Goal: Task Accomplishment & Management: Complete application form

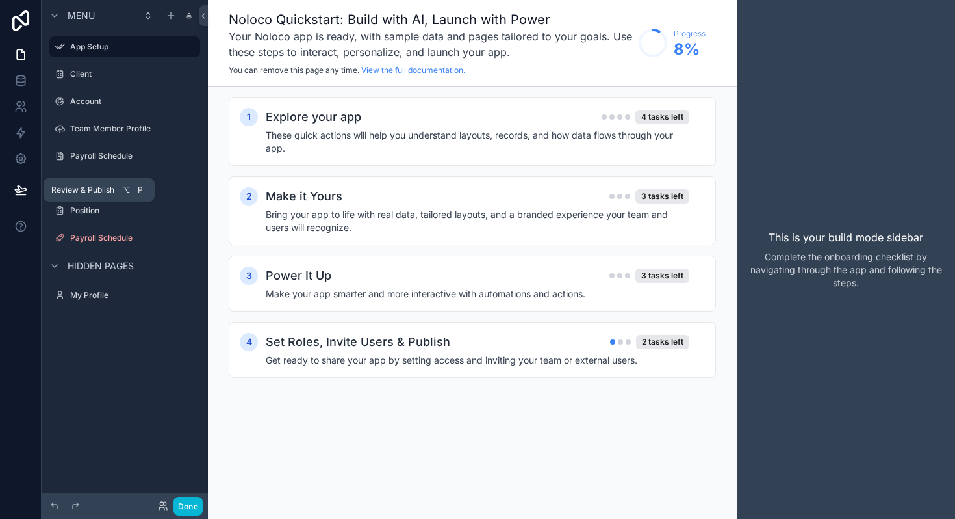
click at [23, 196] on icon at bounding box center [20, 189] width 13 height 13
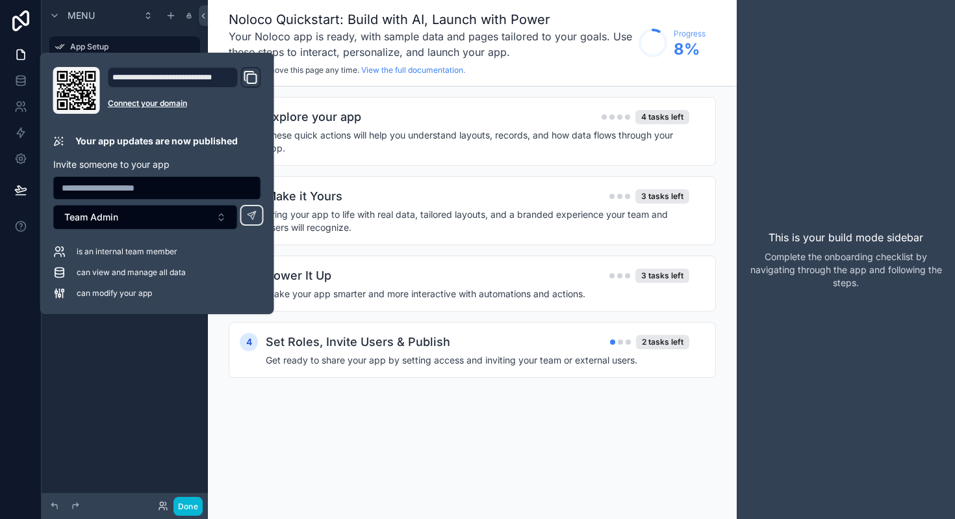
click at [251, 79] on icon "Domain and Custom Link" at bounding box center [251, 78] width 16 height 16
click at [874, 132] on div "This is your build mode sidebar Complete the onboarding checklist by navigating…" at bounding box center [846, 259] width 218 height 519
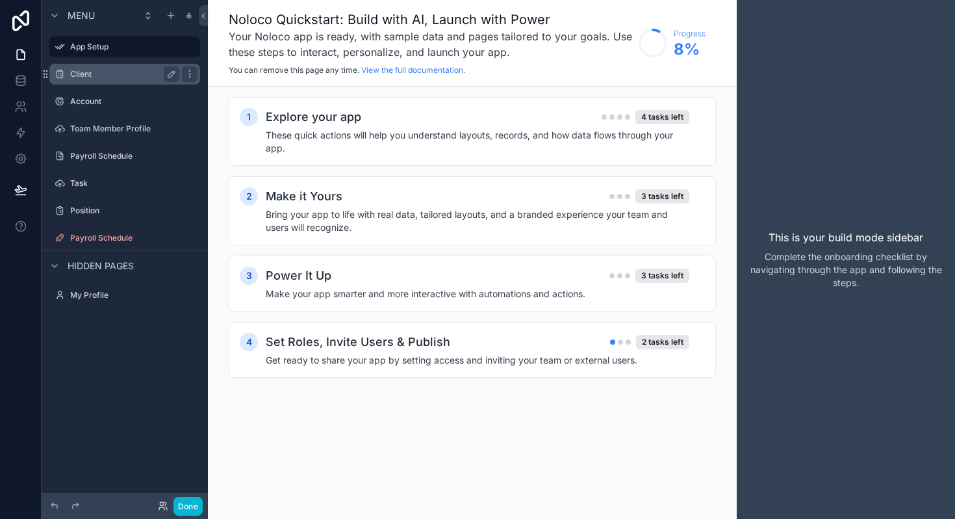
click at [101, 77] on label "Client" at bounding box center [122, 74] width 104 height 10
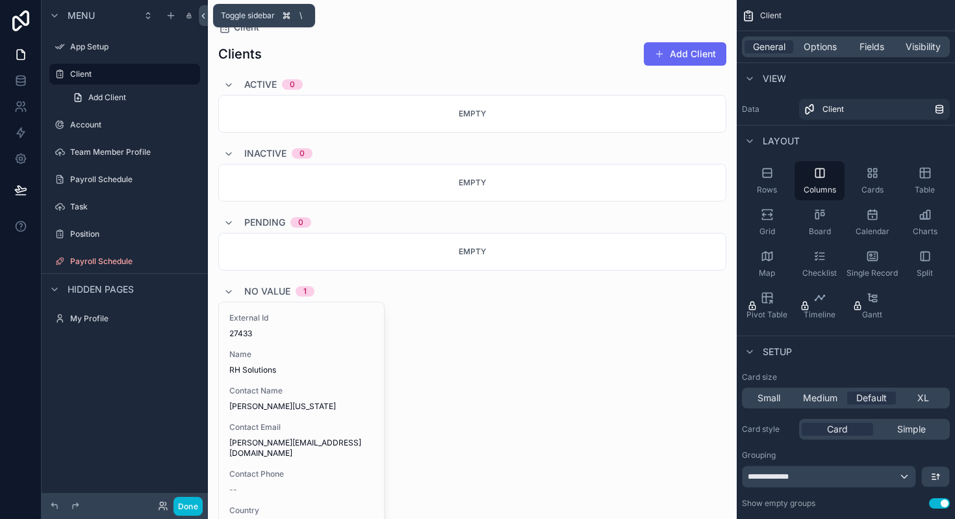
click at [204, 14] on icon at bounding box center [203, 16] width 3 height 5
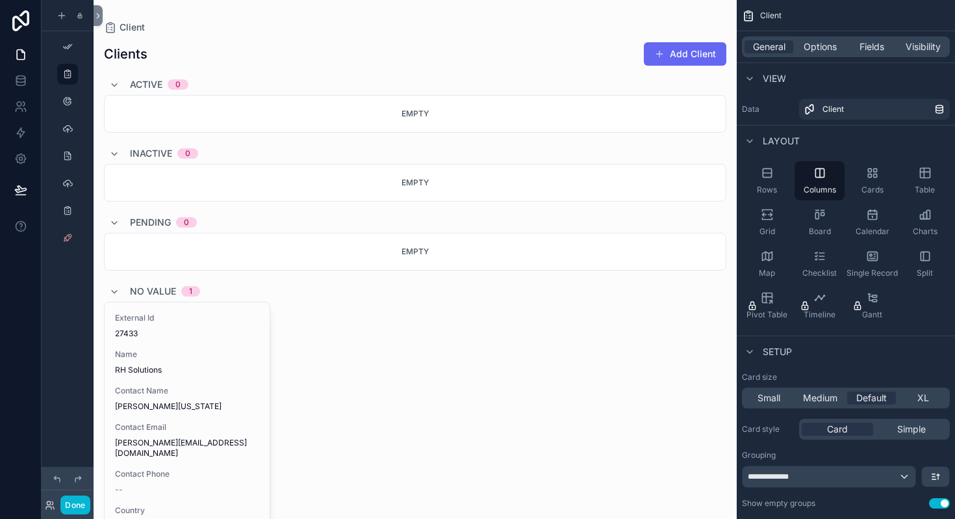
click at [103, 11] on div "scrollable content" at bounding box center [415, 396] width 643 height 793
click at [100, 14] on icon at bounding box center [98, 16] width 9 height 10
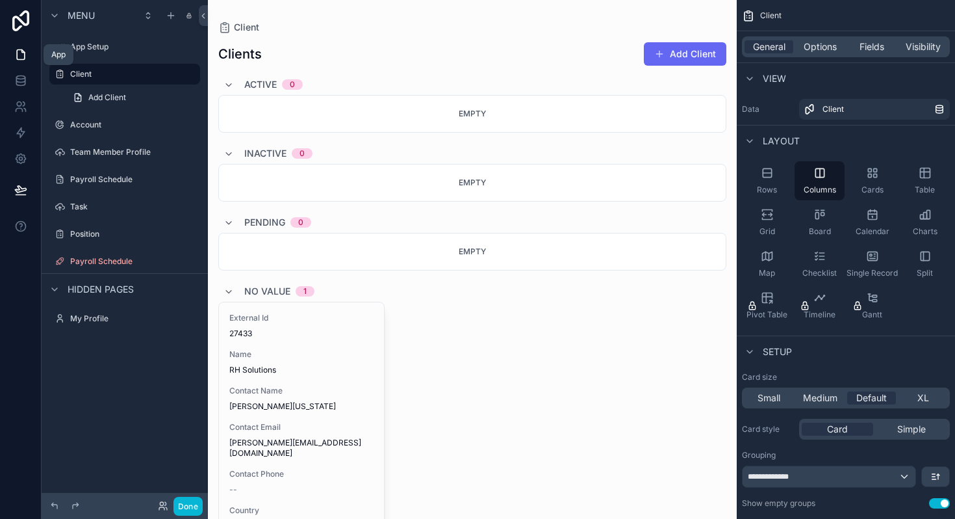
click at [19, 57] on icon at bounding box center [20, 54] width 13 height 13
click at [96, 287] on span "Hidden pages" at bounding box center [101, 289] width 66 height 13
click at [102, 44] on label "App Setup" at bounding box center [122, 47] width 104 height 10
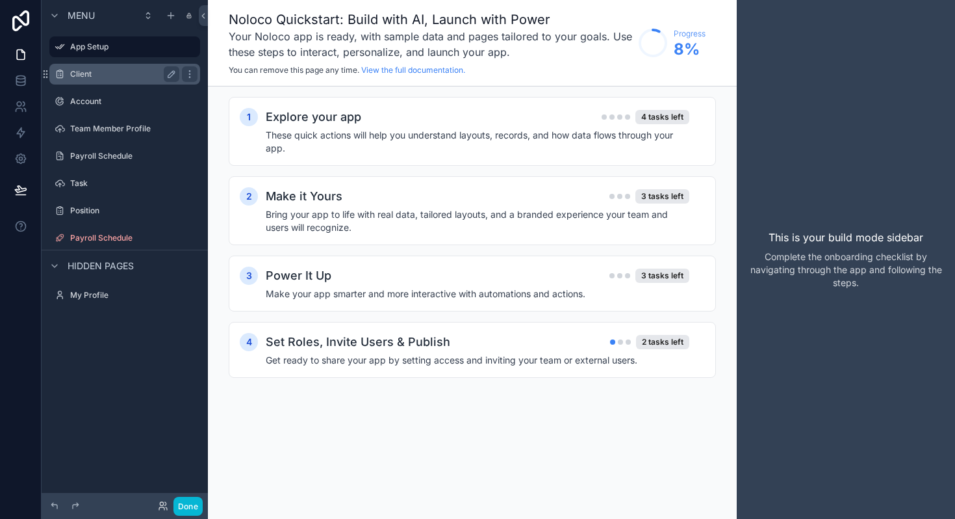
click at [92, 76] on label "Client" at bounding box center [122, 74] width 104 height 10
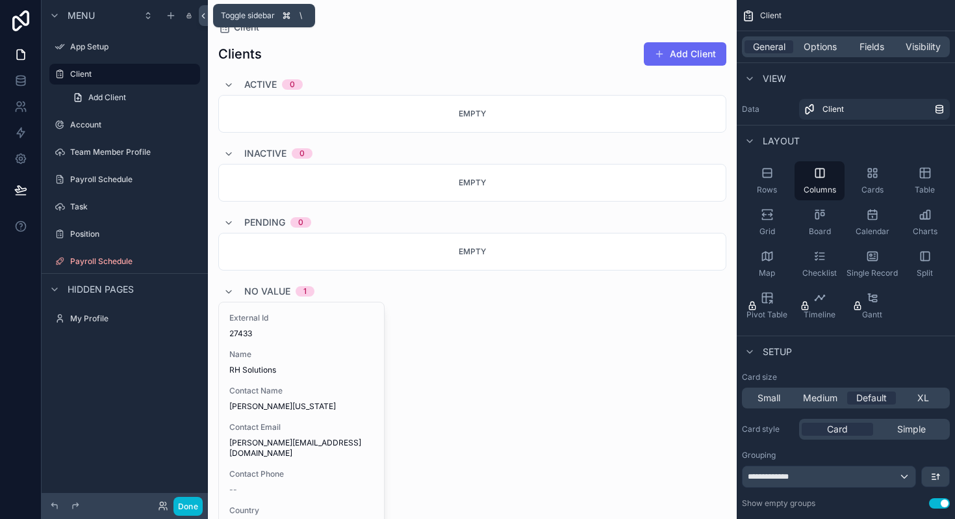
click at [203, 16] on icon at bounding box center [203, 16] width 3 height 5
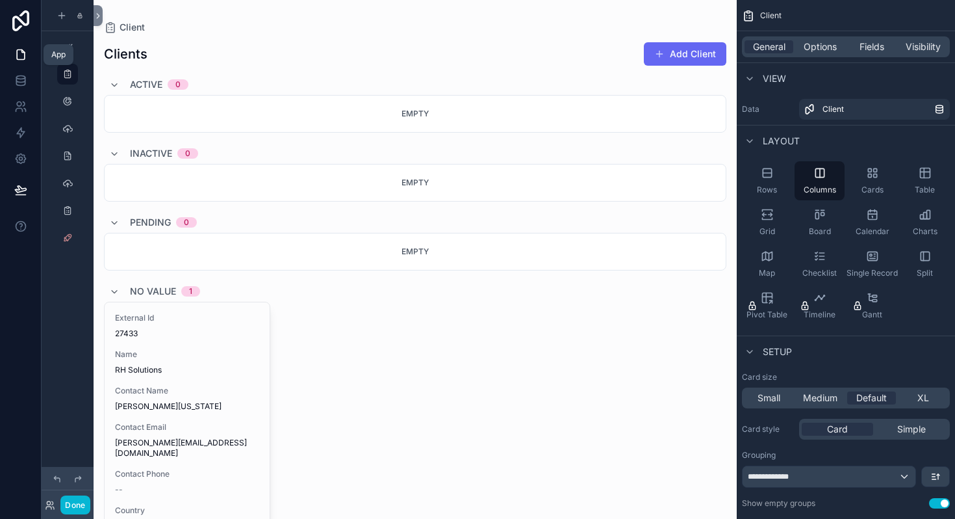
click at [22, 58] on icon at bounding box center [20, 54] width 13 height 13
click at [18, 109] on icon at bounding box center [19, 110] width 6 height 3
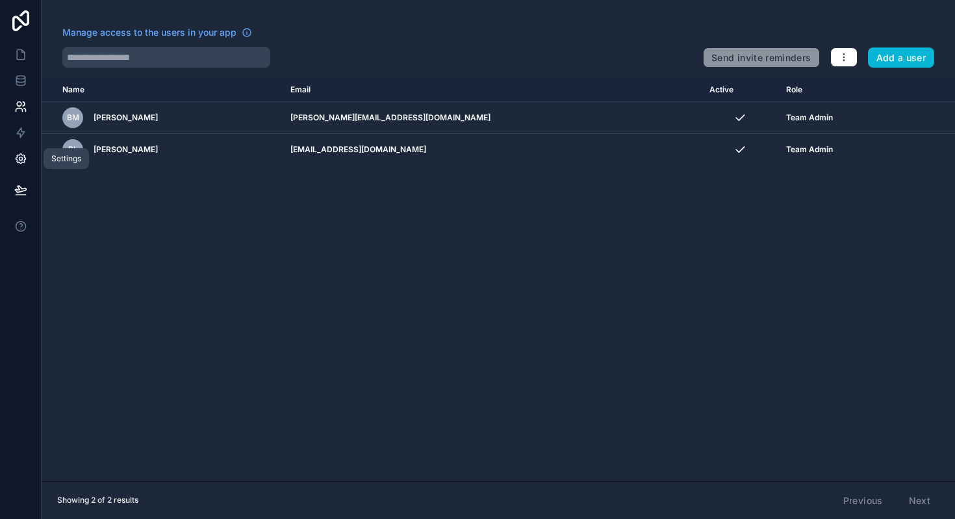
click at [20, 157] on icon at bounding box center [20, 158] width 3 height 3
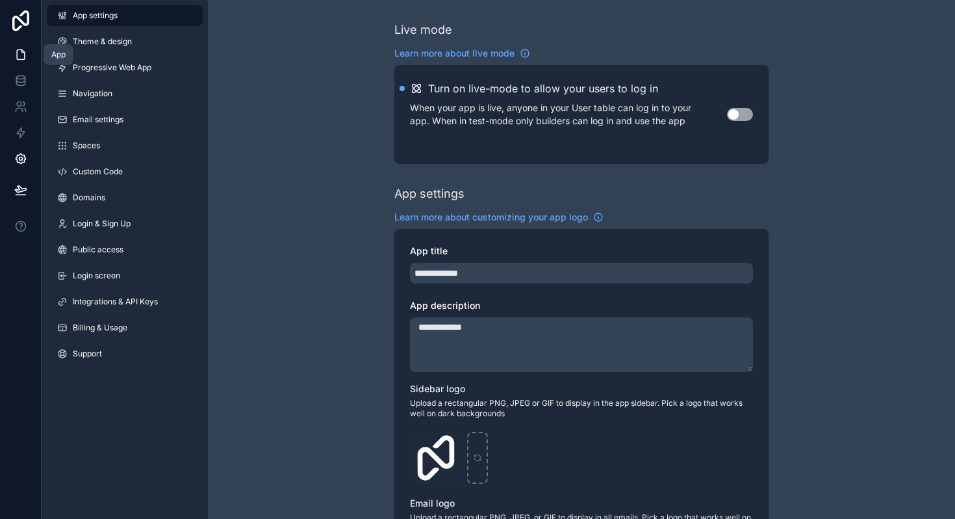
click at [19, 58] on icon at bounding box center [20, 54] width 13 height 13
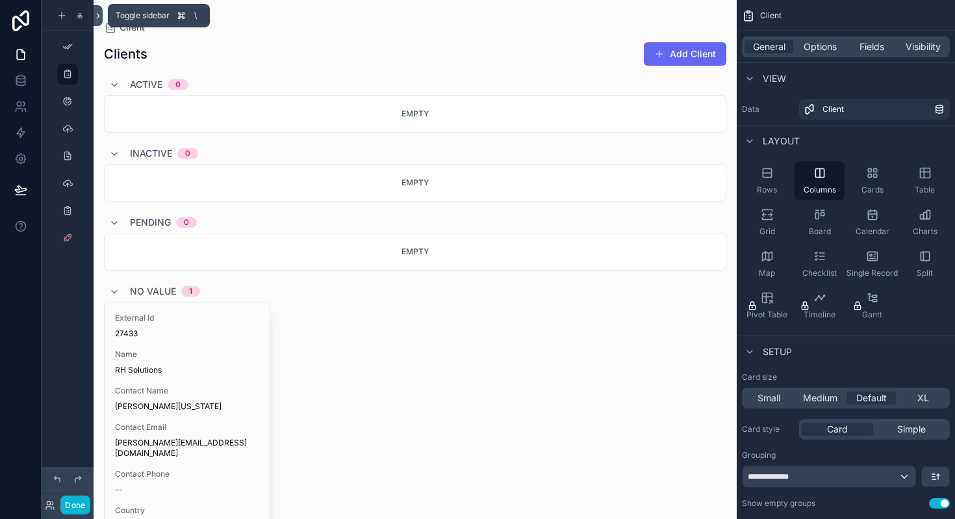
click at [101, 15] on icon at bounding box center [98, 16] width 9 height 10
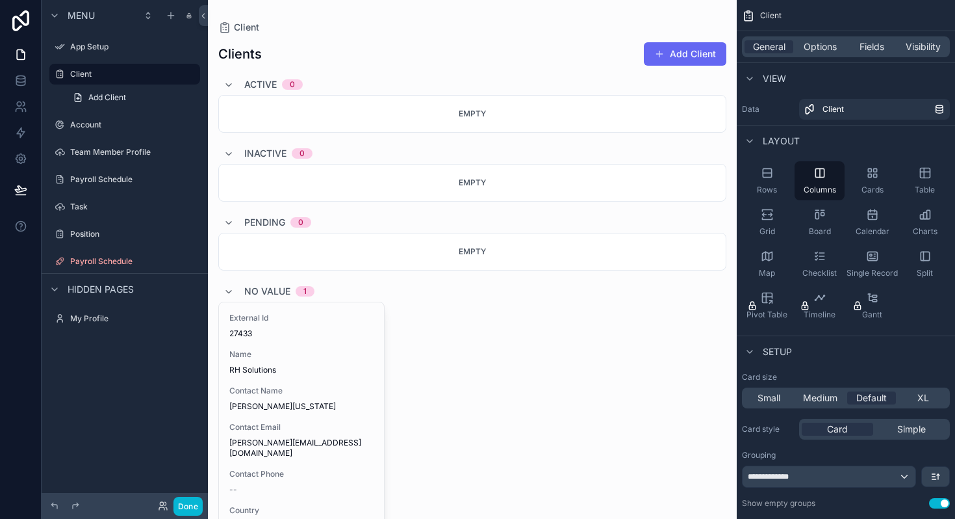
click at [65, 17] on div "Menu" at bounding box center [71, 16] width 48 height 16
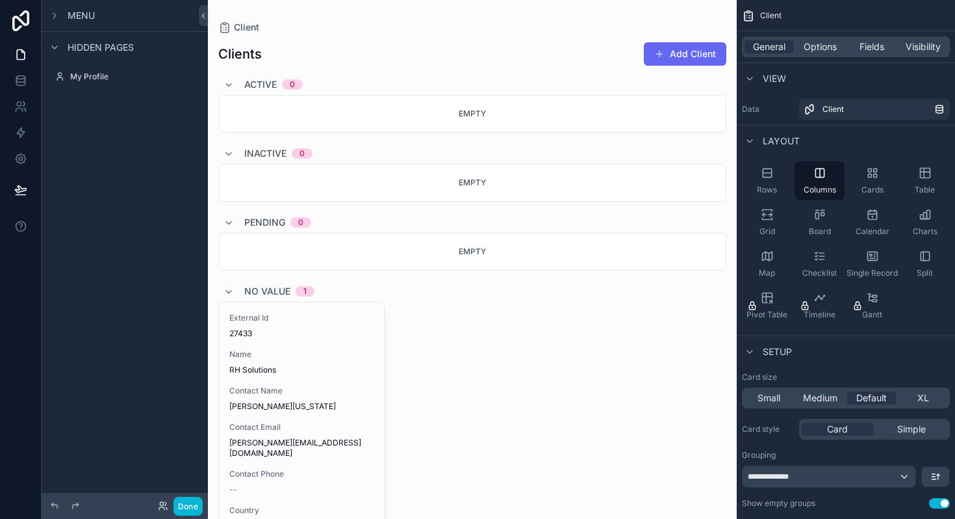
click at [65, 17] on div "Menu" at bounding box center [71, 16] width 48 height 16
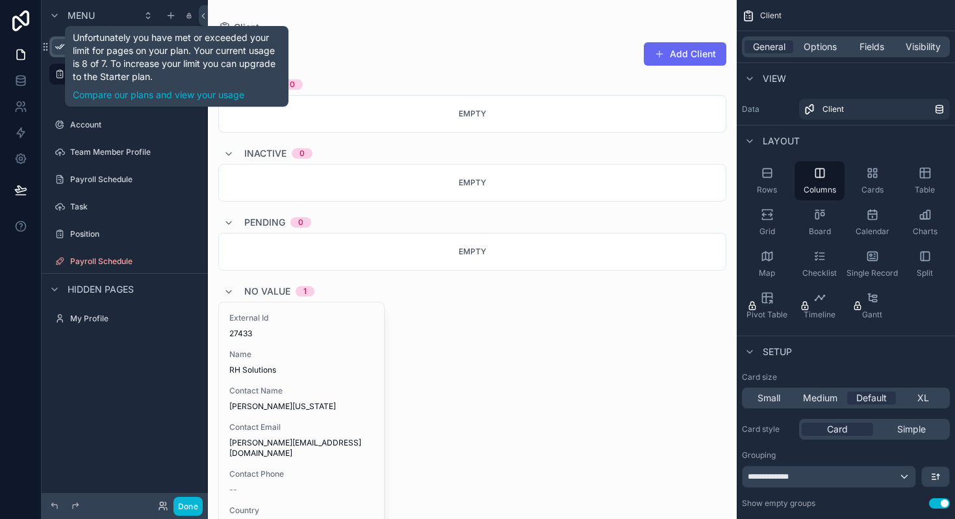
click at [58, 48] on icon "scrollable content" at bounding box center [60, 47] width 10 height 10
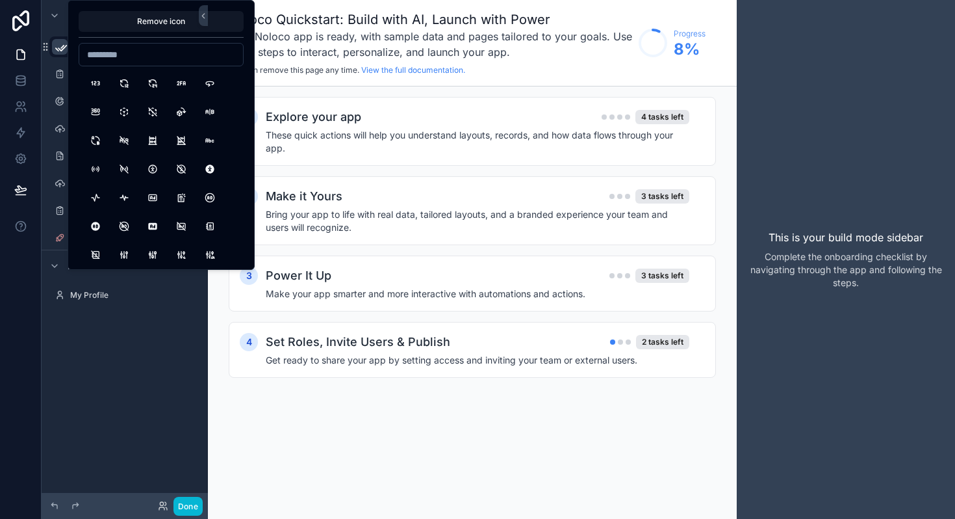
click at [65, 18] on div "Menu" at bounding box center [71, 16] width 48 height 16
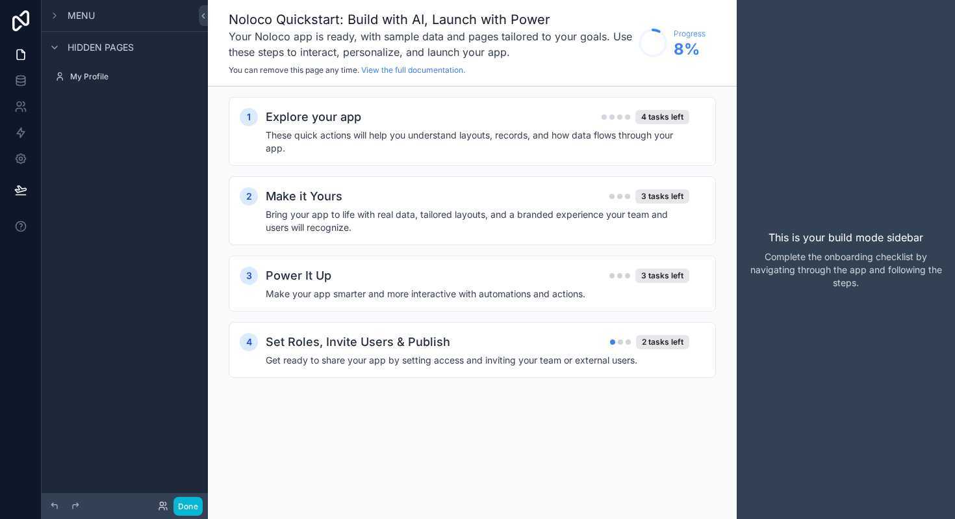
click at [45, 47] on div "Hidden pages" at bounding box center [125, 46] width 166 height 31
click at [58, 47] on icon "scrollable content" at bounding box center [54, 47] width 10 height 10
click at [21, 58] on icon at bounding box center [21, 55] width 8 height 10
click at [53, 19] on icon "scrollable content" at bounding box center [54, 15] width 10 height 10
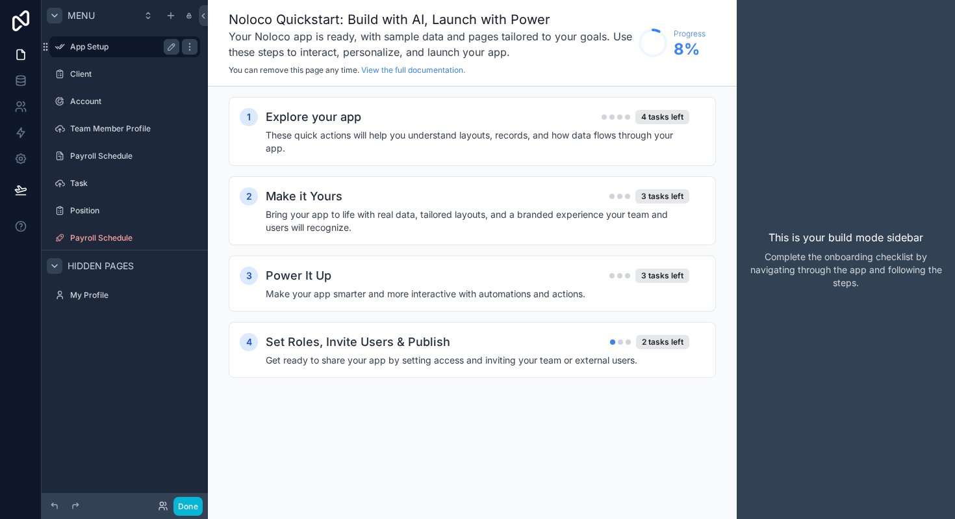
click at [94, 47] on label "App Setup" at bounding box center [122, 47] width 104 height 10
click at [186, 502] on button "Done" at bounding box center [187, 505] width 29 height 19
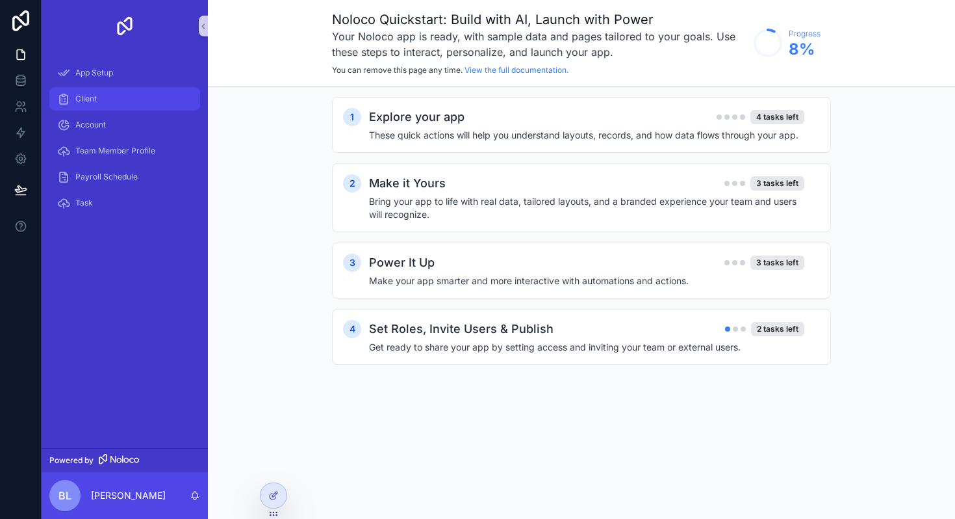
click at [103, 97] on div "Client" at bounding box center [124, 98] width 135 height 21
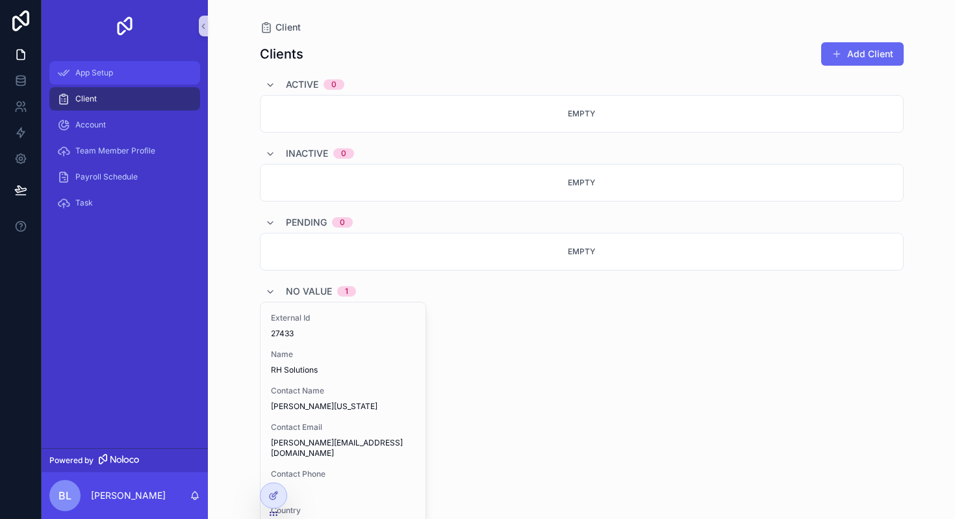
click at [101, 77] on span "App Setup" at bounding box center [94, 73] width 38 height 10
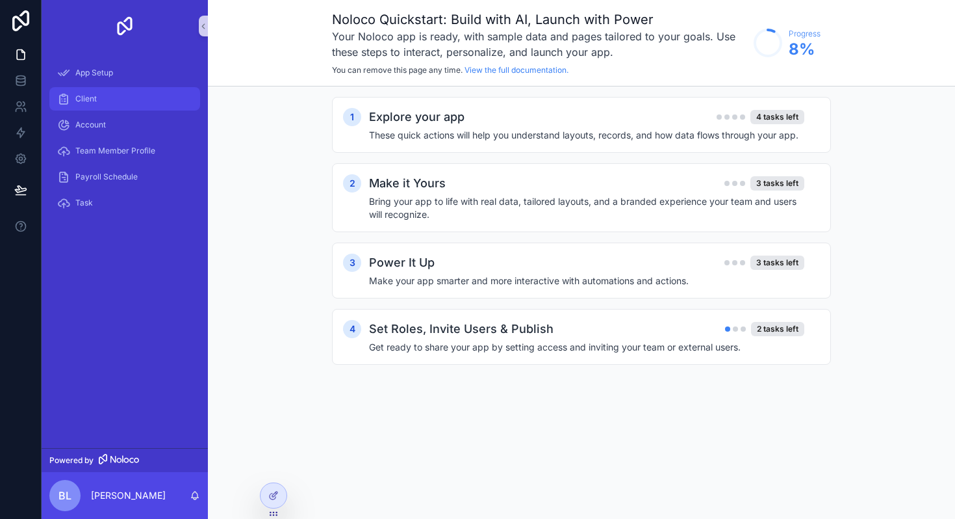
click at [107, 97] on div "Client" at bounding box center [124, 98] width 135 height 21
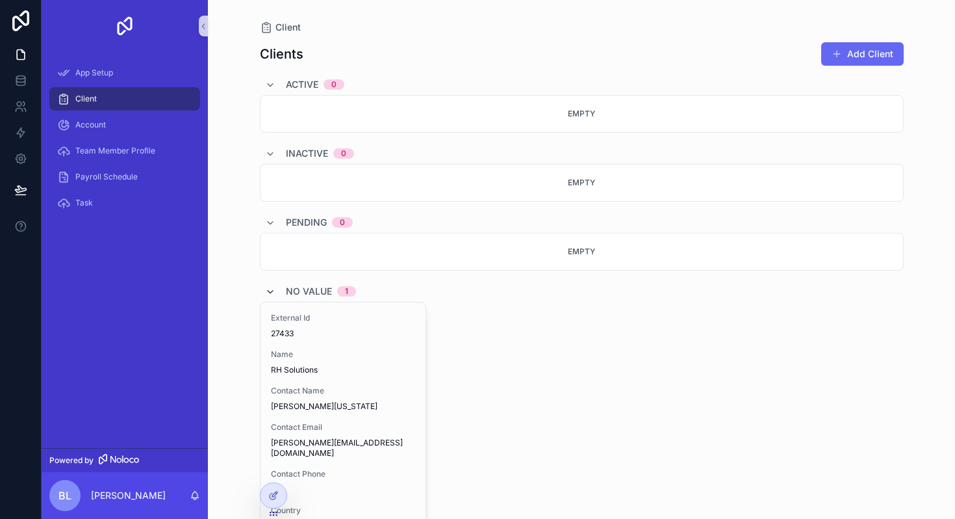
click at [273, 288] on icon "scrollable content" at bounding box center [270, 292] width 10 height 10
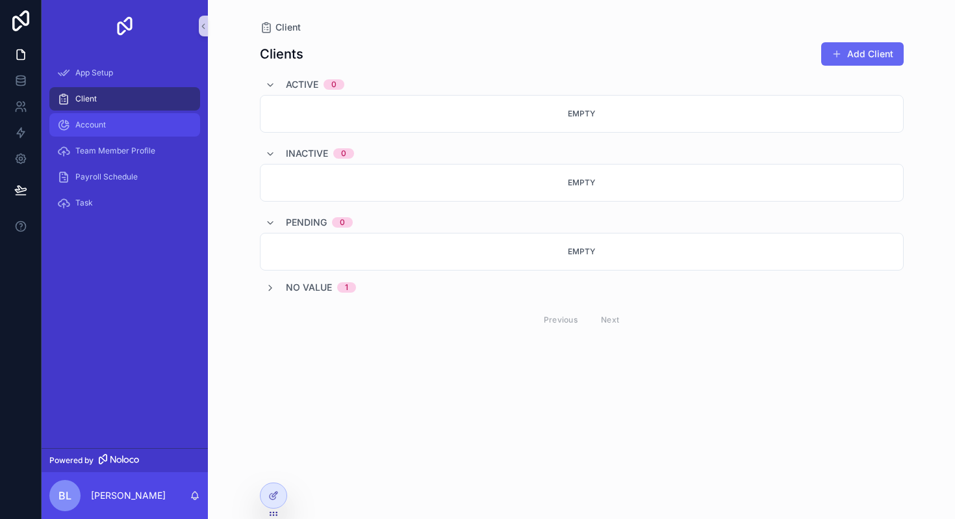
click at [107, 125] on div "Account" at bounding box center [124, 124] width 135 height 21
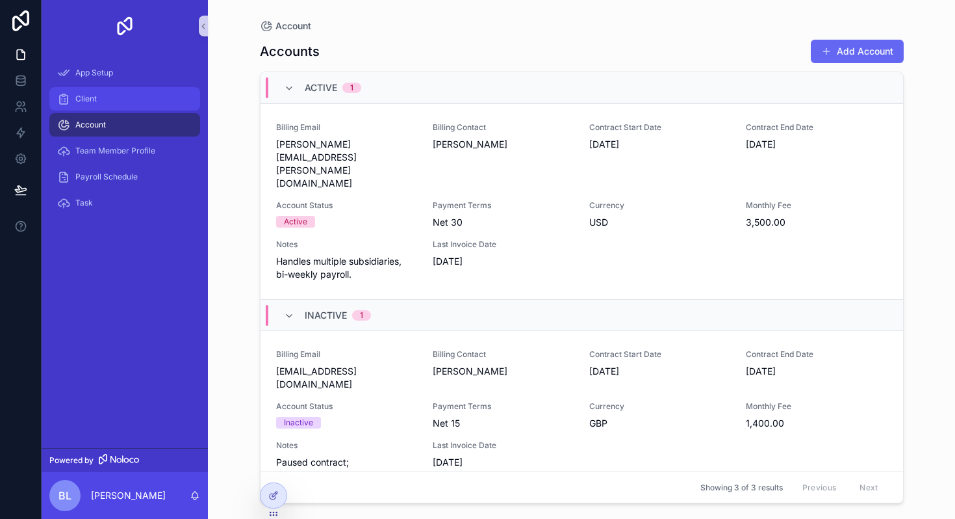
click at [96, 90] on div "Client" at bounding box center [124, 98] width 135 height 21
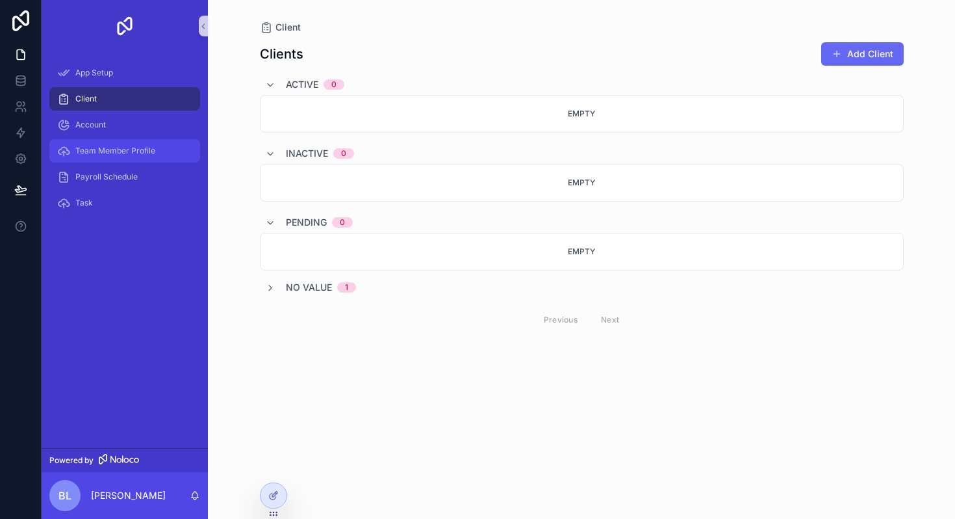
click at [116, 157] on div "Team Member Profile" at bounding box center [124, 150] width 135 height 21
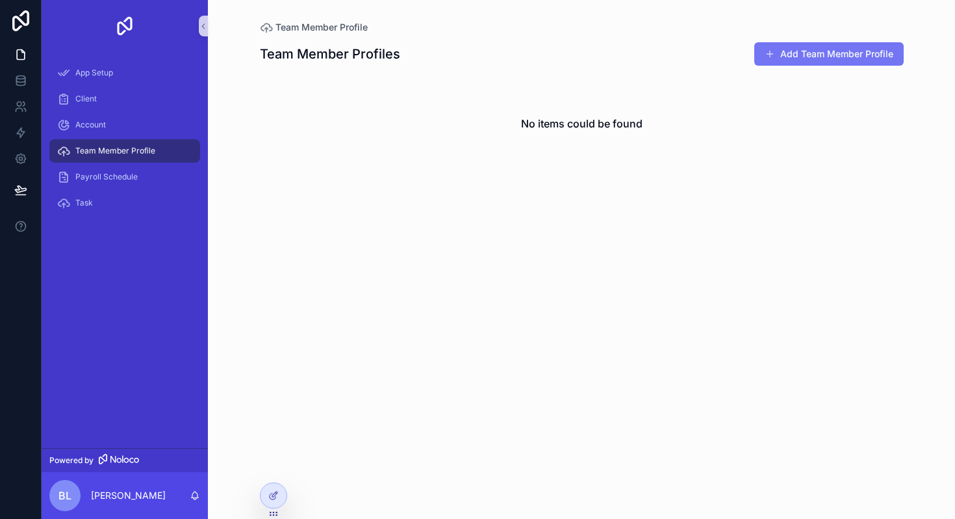
click at [797, 62] on button "Add Team Member Profile" at bounding box center [828, 53] width 149 height 23
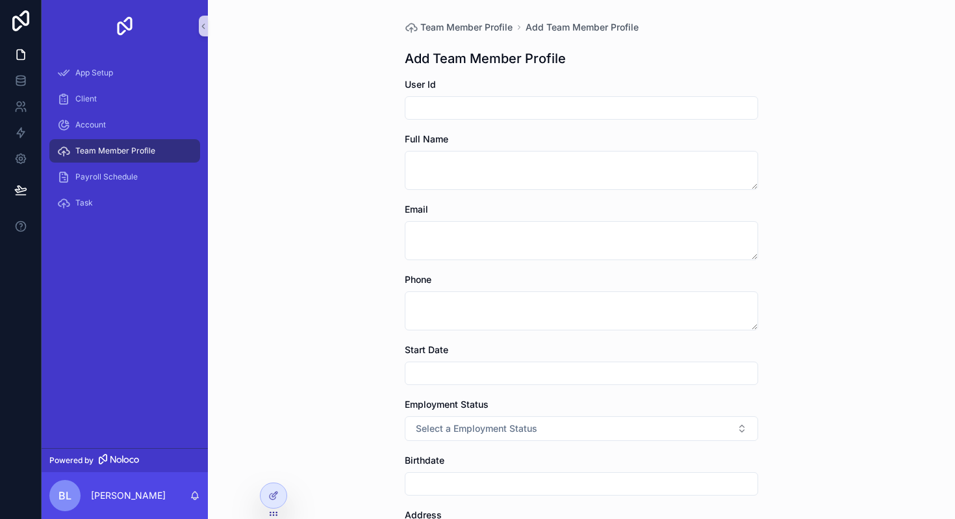
click at [600, 107] on input "scrollable content" at bounding box center [581, 108] width 352 height 18
type input "*"
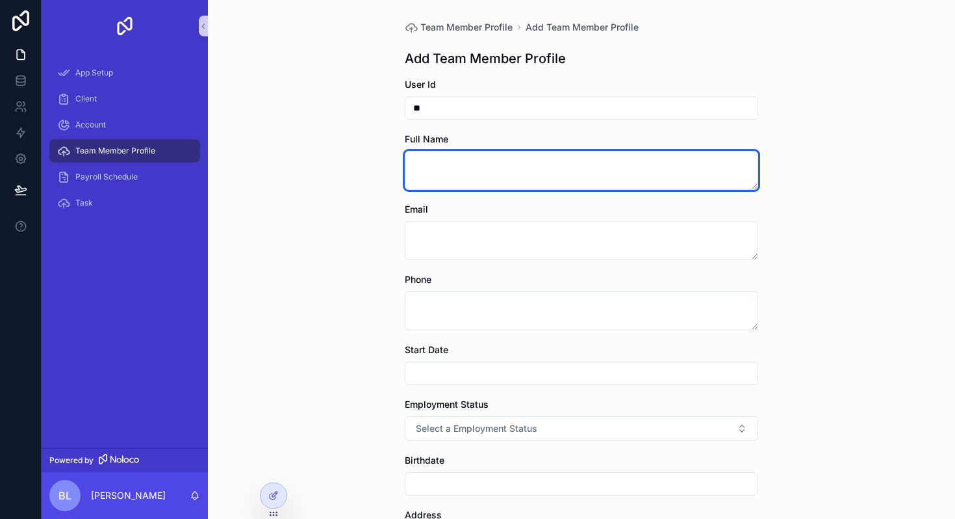
click at [591, 177] on textarea "scrollable content" at bounding box center [581, 170] width 353 height 39
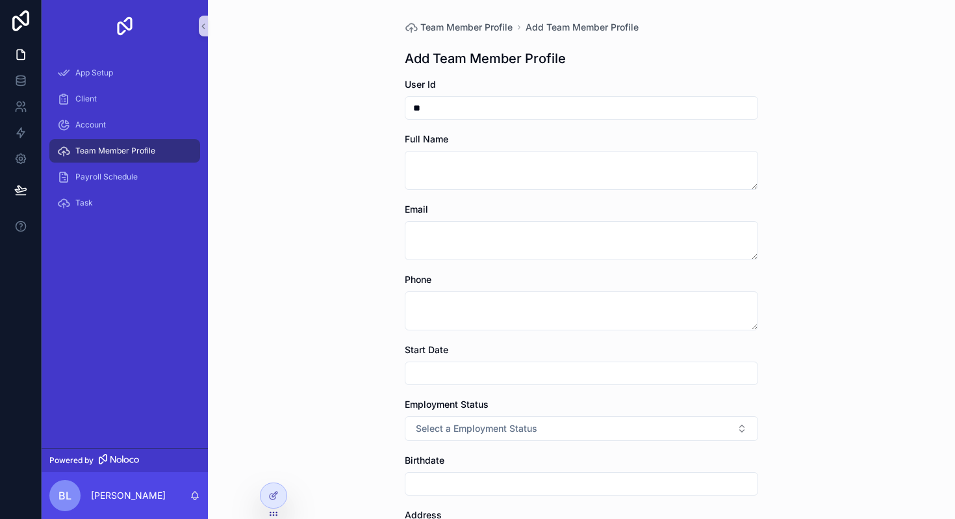
click at [493, 103] on input "**" at bounding box center [581, 108] width 352 height 18
type input "*"
type input "***"
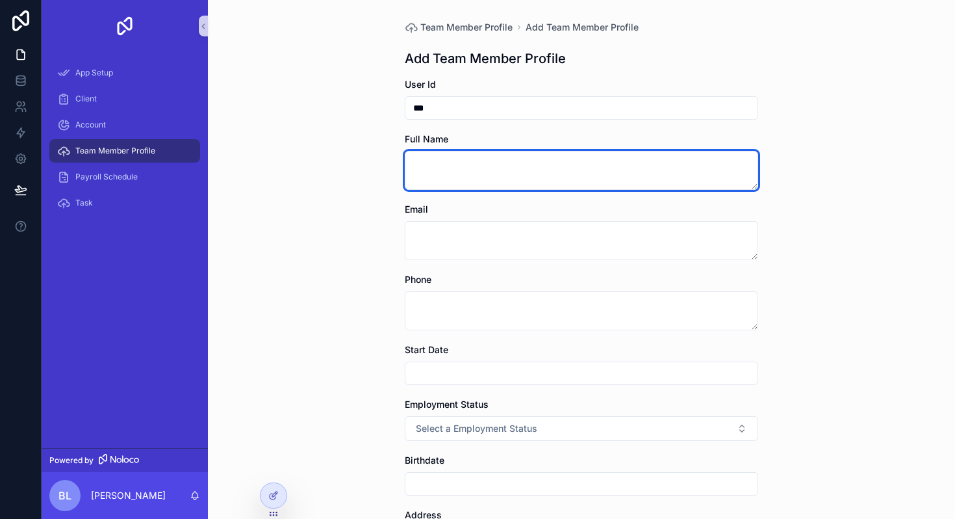
click at [492, 174] on textarea "scrollable content" at bounding box center [581, 170] width 353 height 39
type textarea "**********"
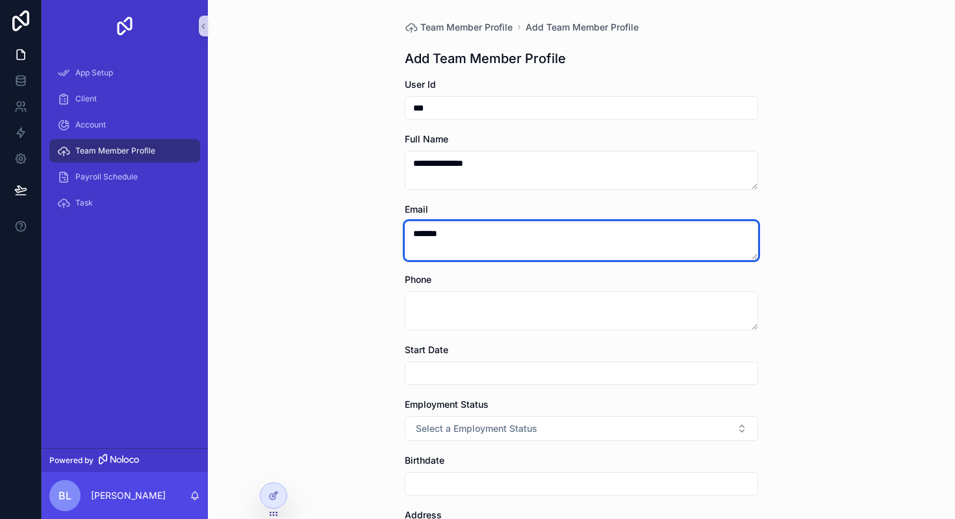
type textarea "*******"
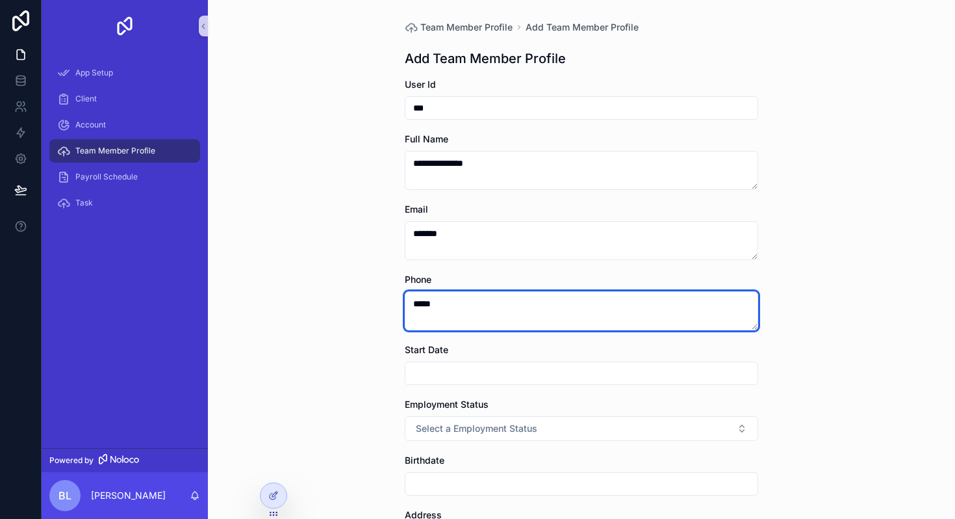
type textarea "*****"
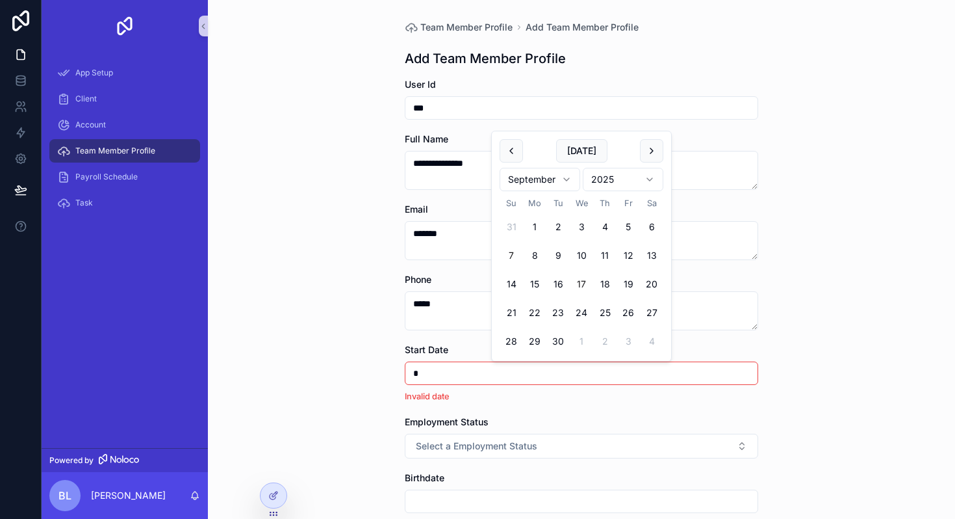
click at [583, 281] on button "17" at bounding box center [581, 283] width 23 height 23
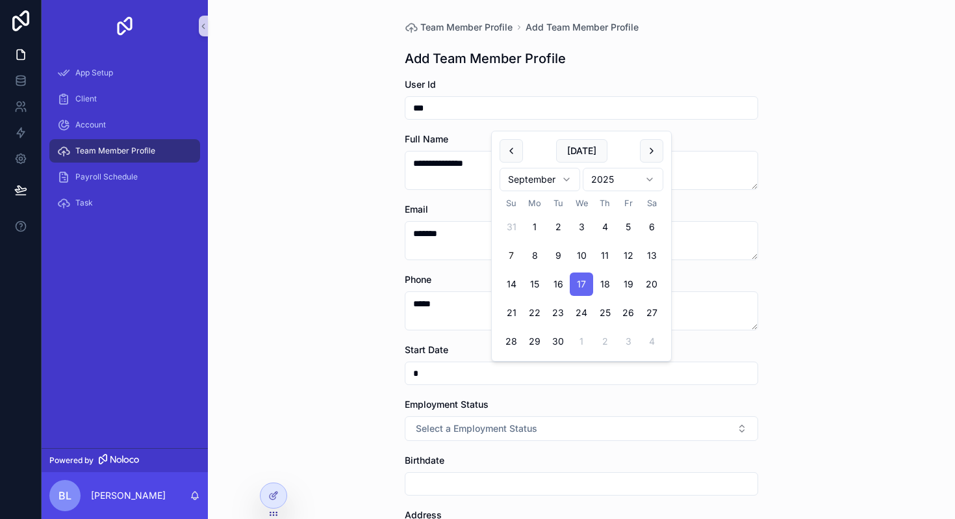
type input "*********"
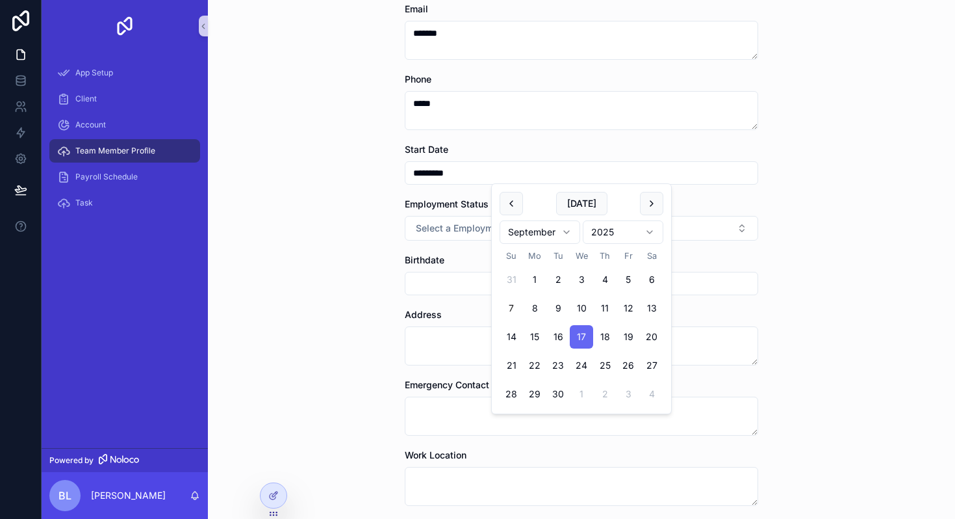
scroll to position [201, 0]
click at [367, 258] on div "**********" at bounding box center [581, 58] width 747 height 519
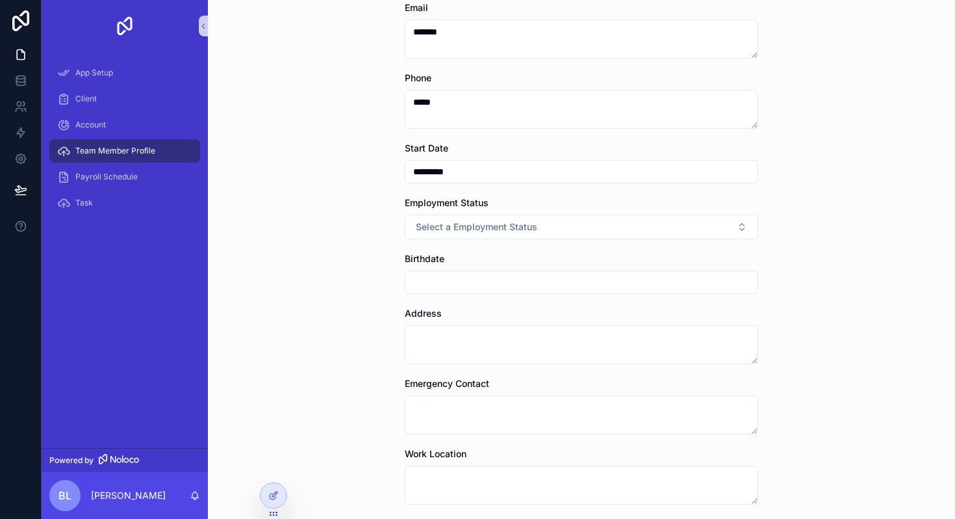
scroll to position [314, 0]
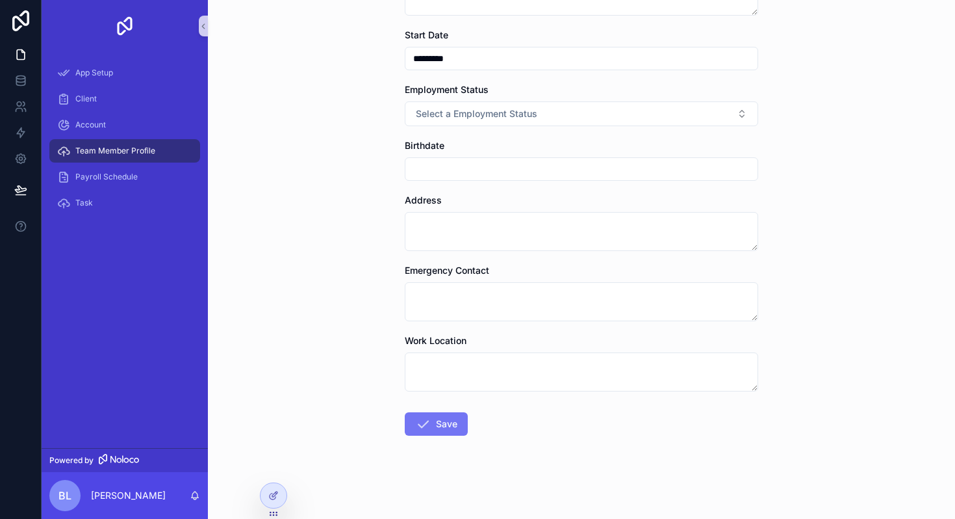
click at [434, 429] on button "Save" at bounding box center [436, 423] width 63 height 23
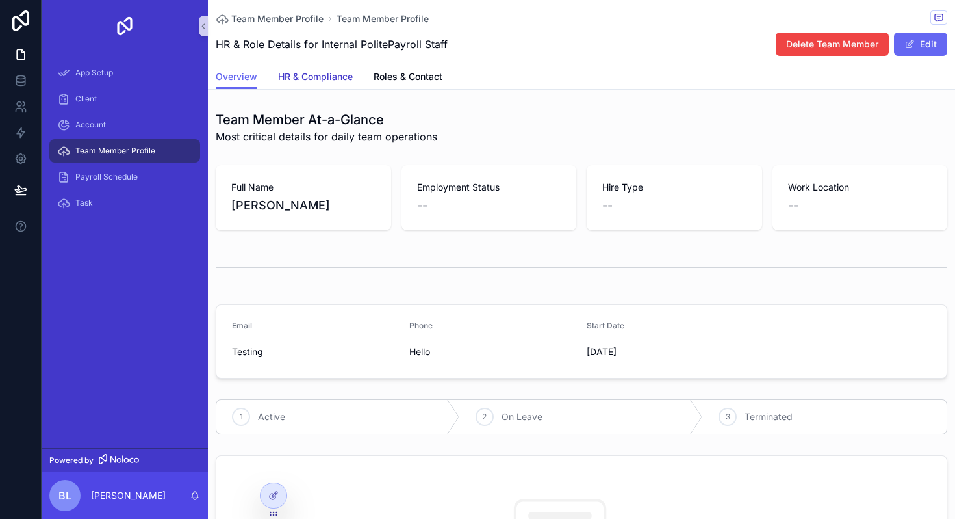
click at [337, 81] on span "HR & Compliance" at bounding box center [315, 76] width 75 height 13
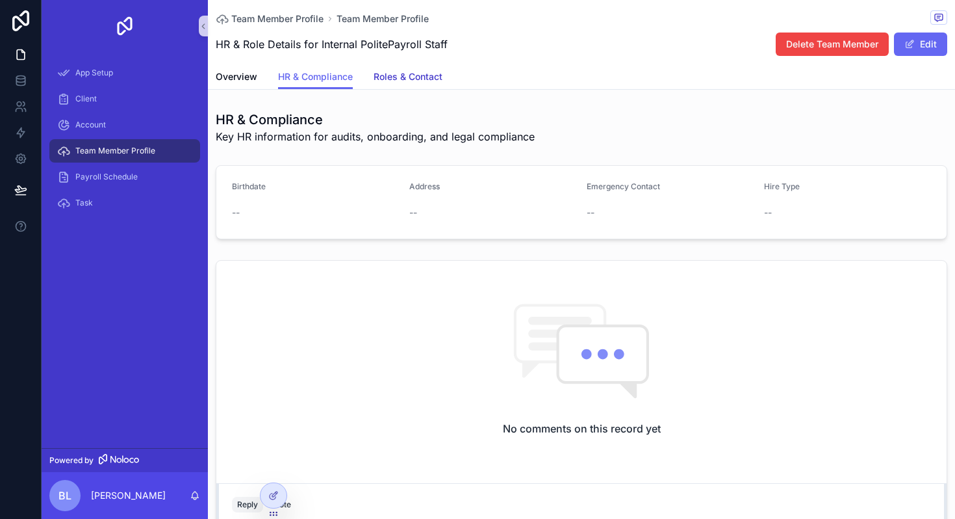
click at [424, 83] on span "Roles & Contact" at bounding box center [408, 76] width 69 height 13
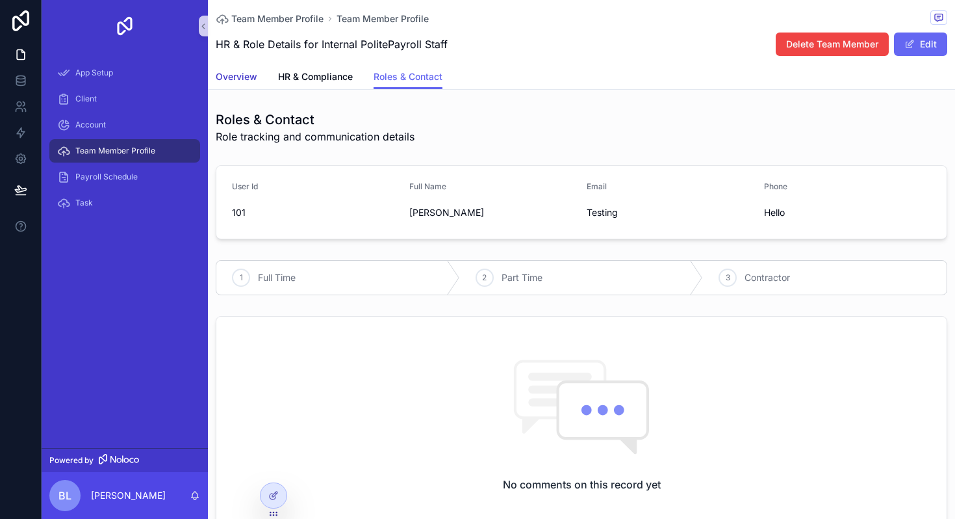
click at [233, 82] on span "Overview" at bounding box center [237, 76] width 42 height 13
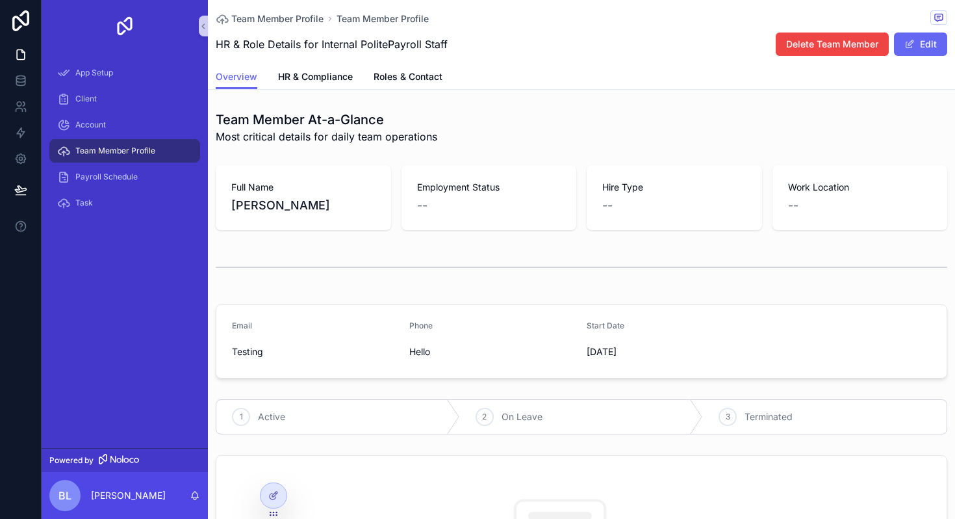
click at [121, 153] on span "Team Member Profile" at bounding box center [115, 151] width 80 height 10
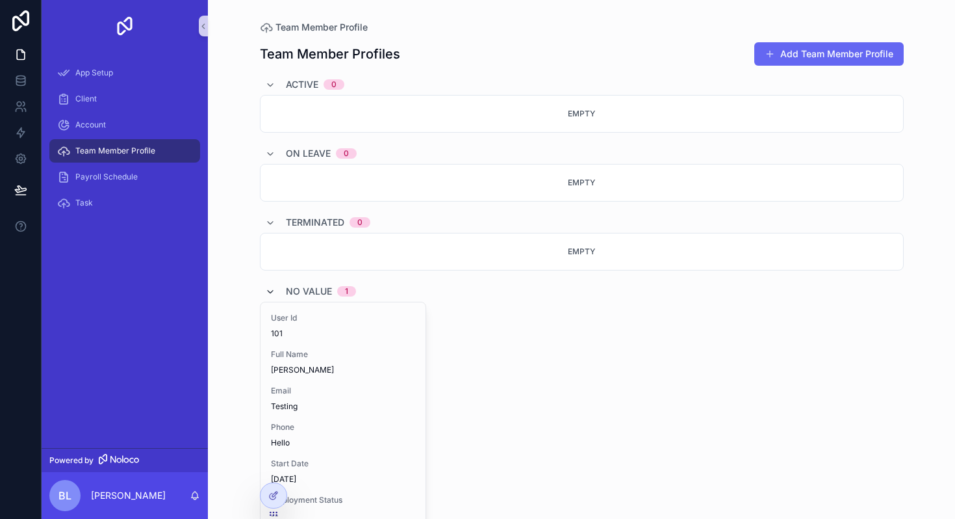
click at [268, 294] on icon "scrollable content" at bounding box center [270, 292] width 10 height 10
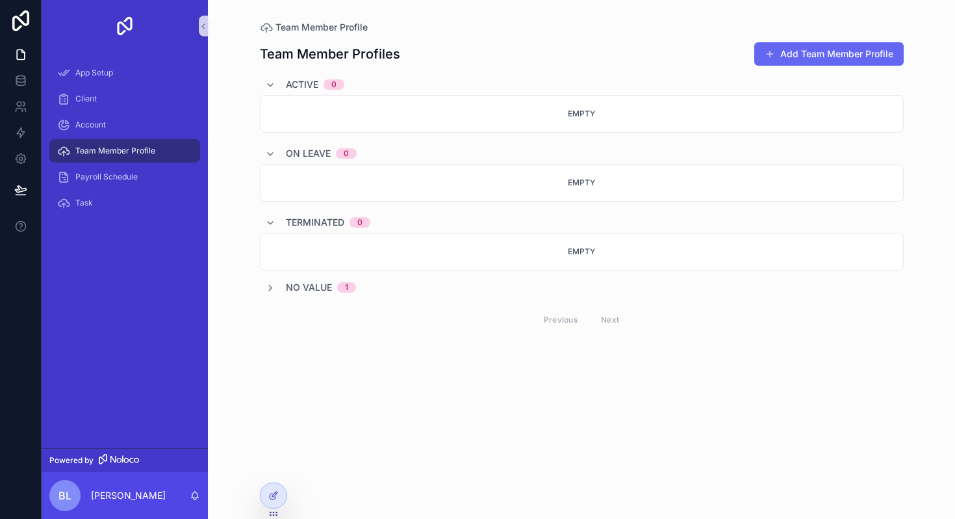
click at [368, 293] on div "No value 1" at bounding box center [582, 287] width 644 height 13
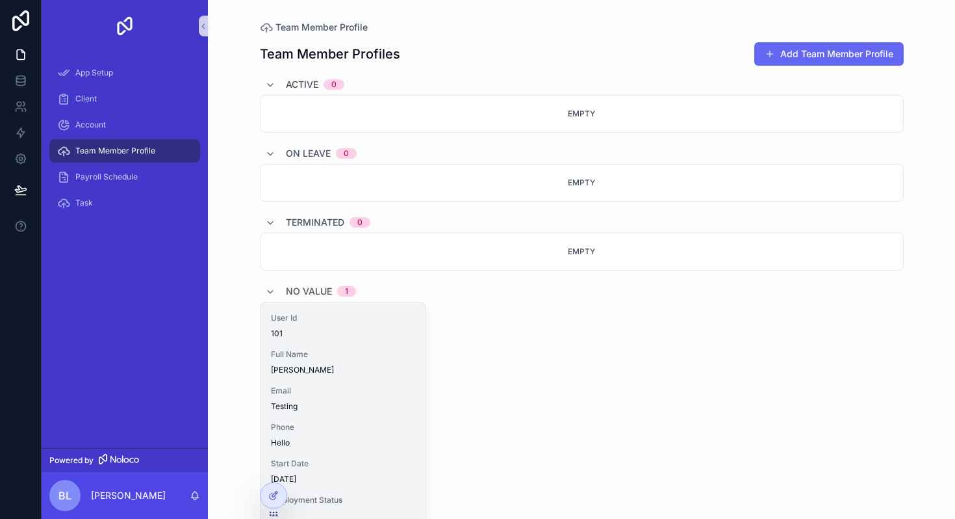
click at [378, 340] on div "User Id 101 Full Name [PERSON_NAME] Email Testing Phone Hello Start Date [DATE]…" at bounding box center [343, 489] width 165 height 374
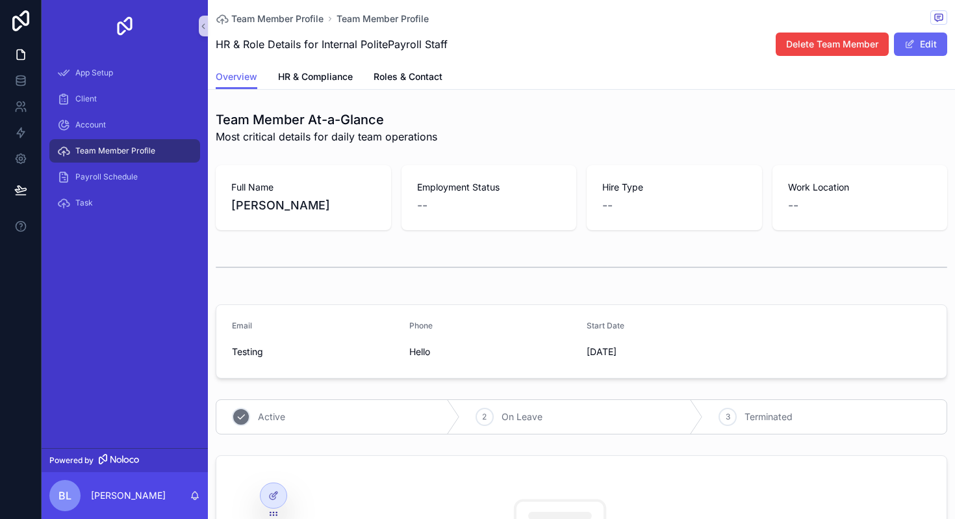
click at [240, 413] on icon "scrollable content" at bounding box center [241, 416] width 10 height 10
click at [114, 152] on span "Team Member Profile" at bounding box center [115, 151] width 80 height 10
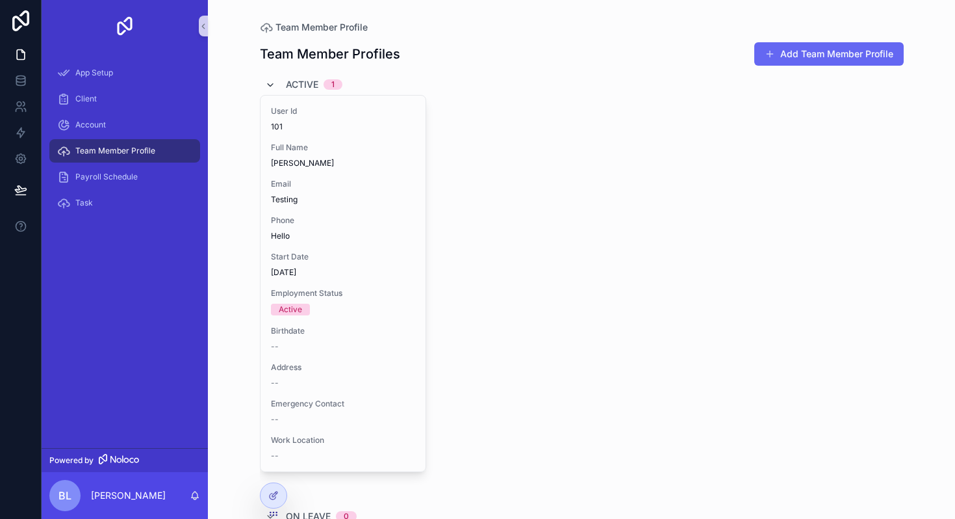
click at [274, 86] on icon "scrollable content" at bounding box center [270, 85] width 10 height 10
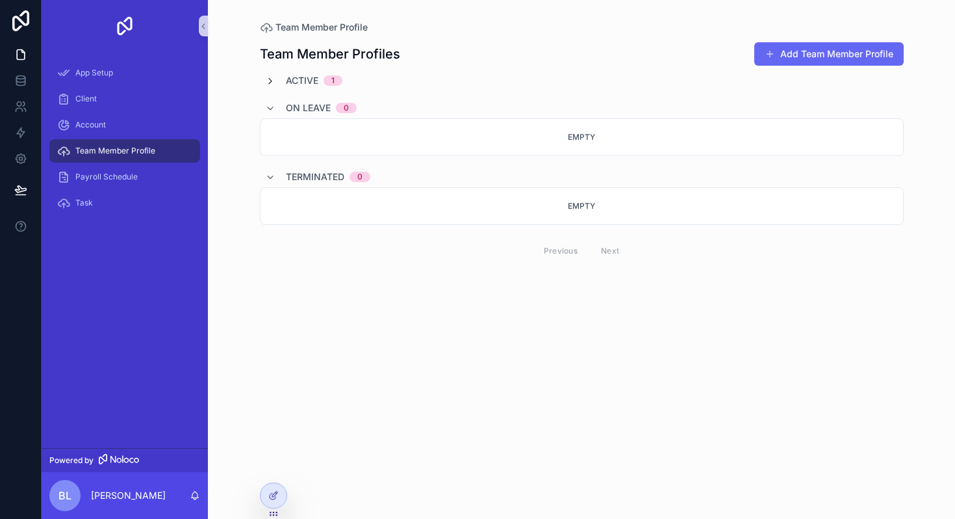
click at [266, 81] on icon "scrollable content" at bounding box center [270, 81] width 10 height 10
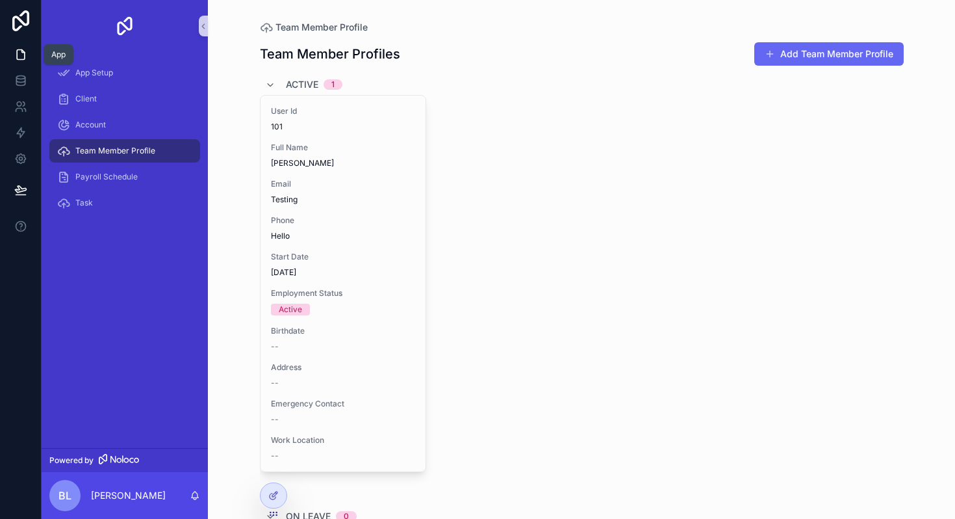
click at [18, 54] on icon at bounding box center [20, 54] width 13 height 13
click at [23, 84] on icon at bounding box center [20, 80] width 13 height 13
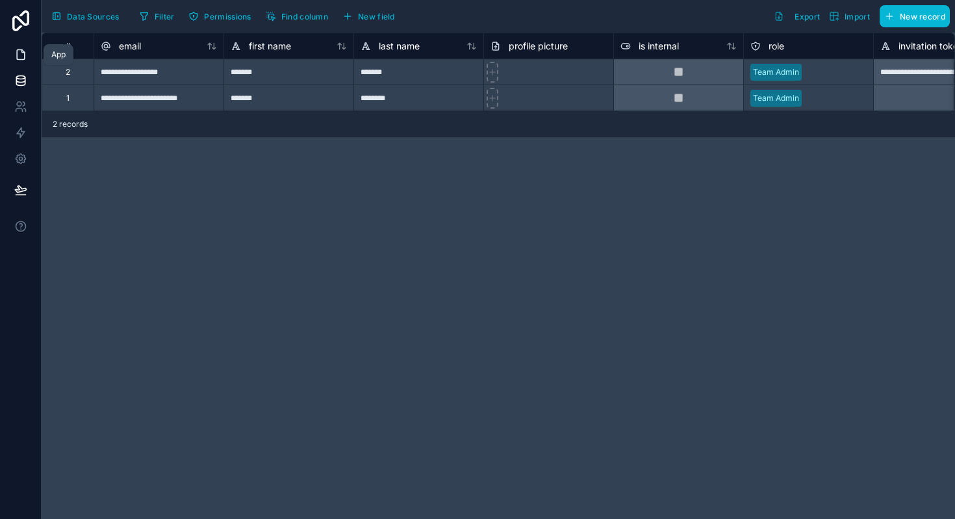
click at [21, 57] on icon at bounding box center [20, 54] width 13 height 13
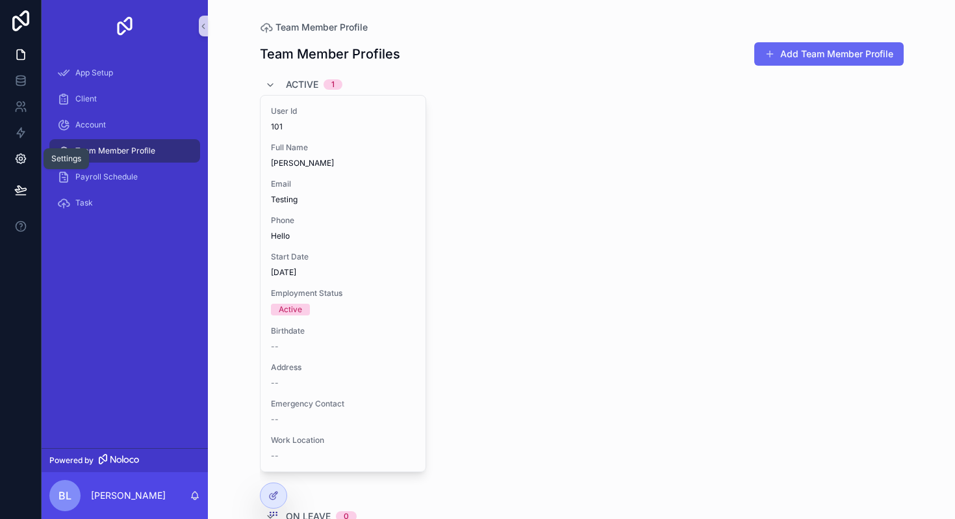
click at [16, 157] on icon at bounding box center [21, 159] width 10 height 10
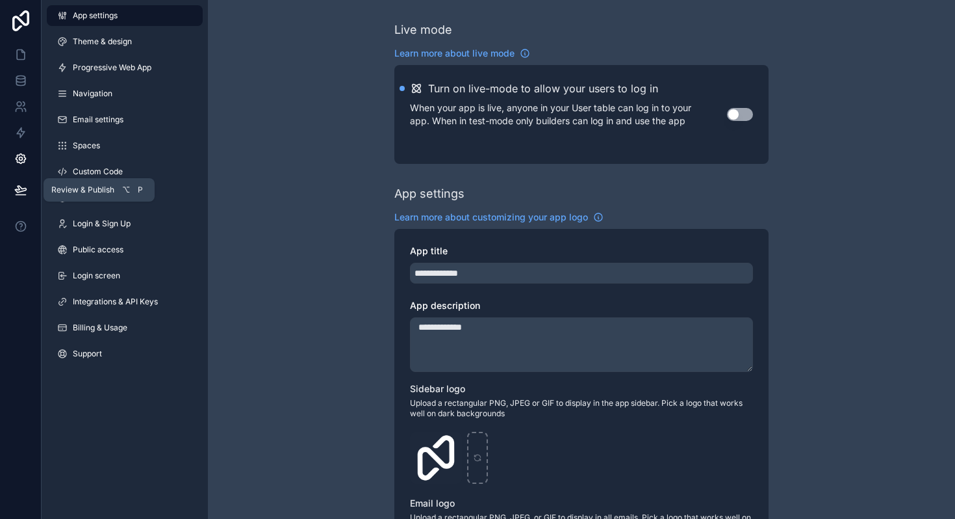
click at [21, 190] on icon at bounding box center [20, 189] width 11 height 6
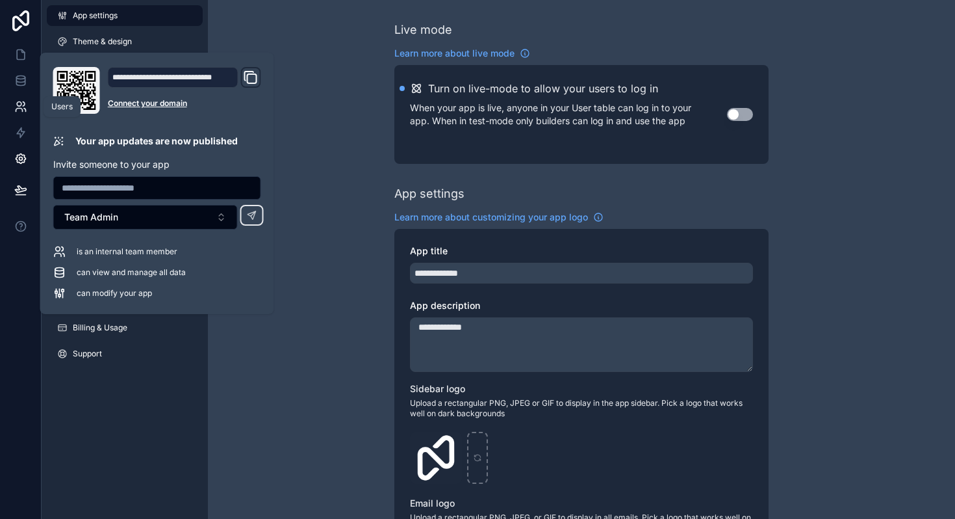
click at [23, 111] on icon at bounding box center [20, 106] width 13 height 13
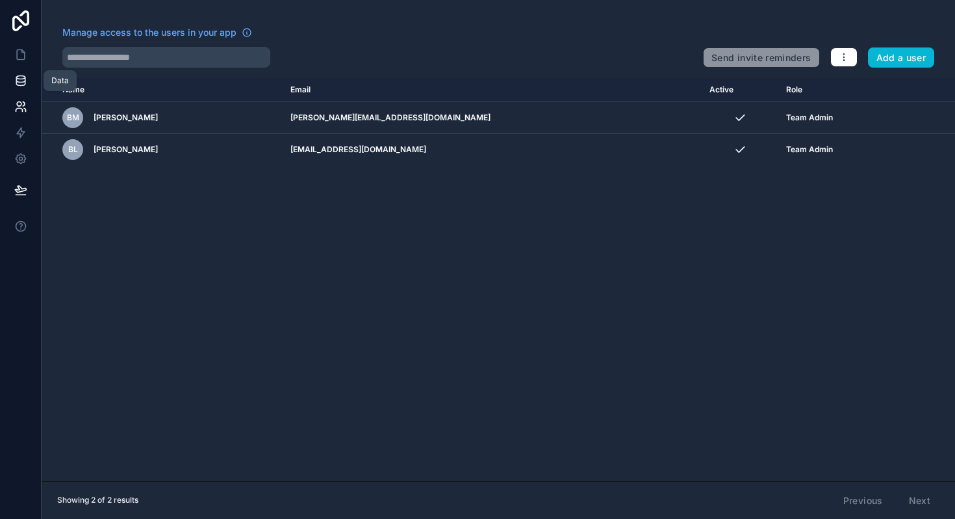
click at [25, 74] on icon at bounding box center [20, 80] width 13 height 13
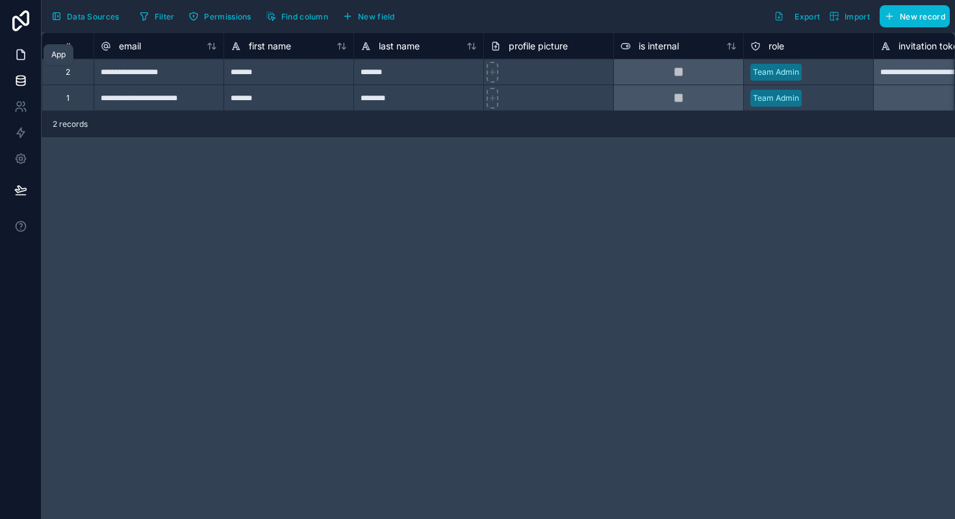
click at [20, 58] on icon at bounding box center [20, 54] width 13 height 13
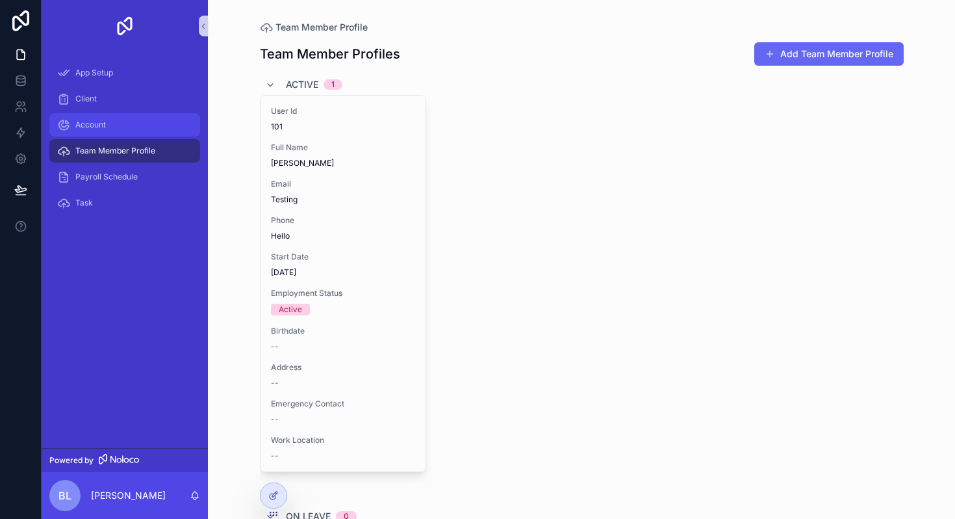
click at [105, 130] on div "Account" at bounding box center [124, 124] width 135 height 21
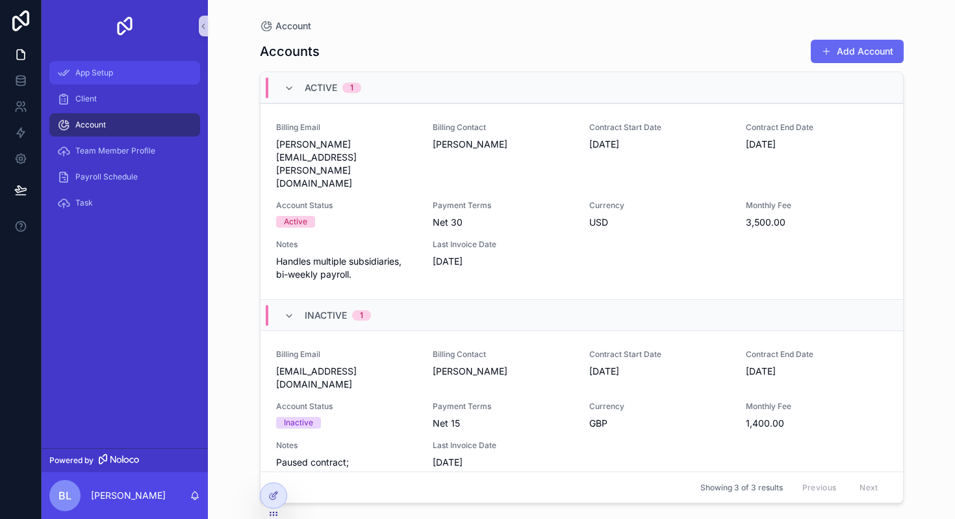
click at [96, 74] on span "App Setup" at bounding box center [94, 73] width 38 height 10
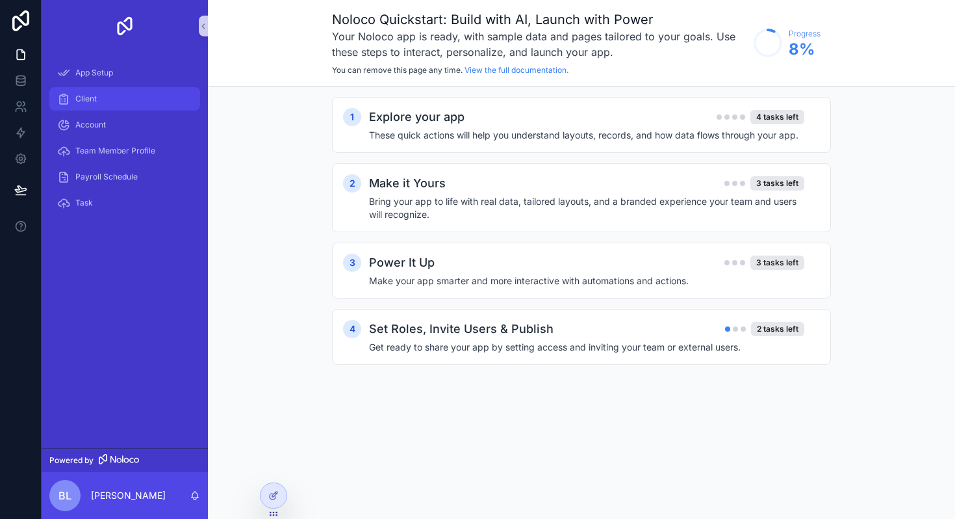
click at [96, 94] on span "Client" at bounding box center [85, 99] width 21 height 10
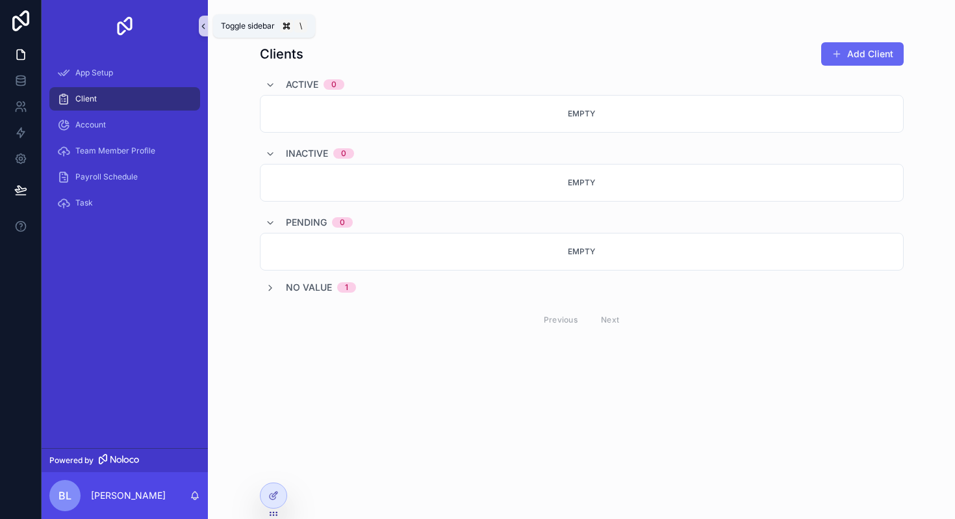
click at [201, 27] on icon "scrollable content" at bounding box center [203, 26] width 9 height 10
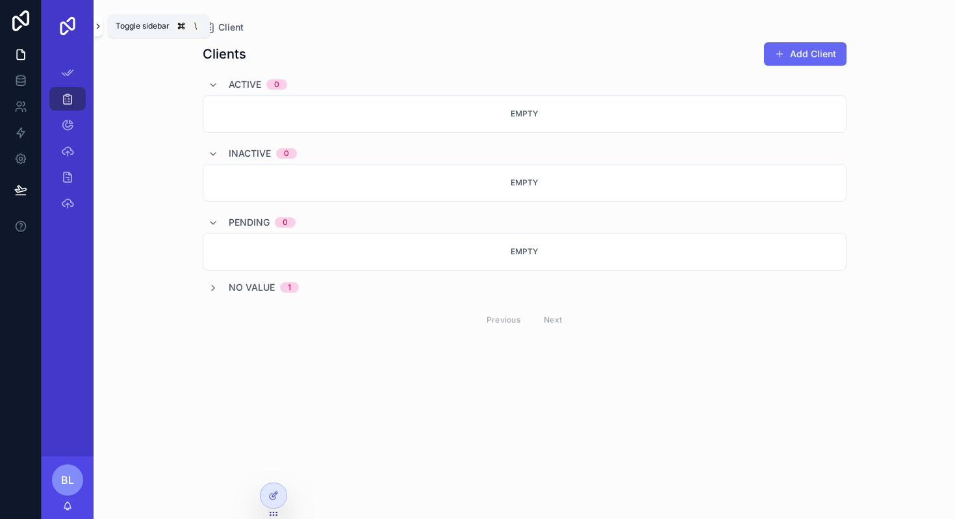
click at [97, 25] on icon "scrollable content" at bounding box center [98, 26] width 3 height 5
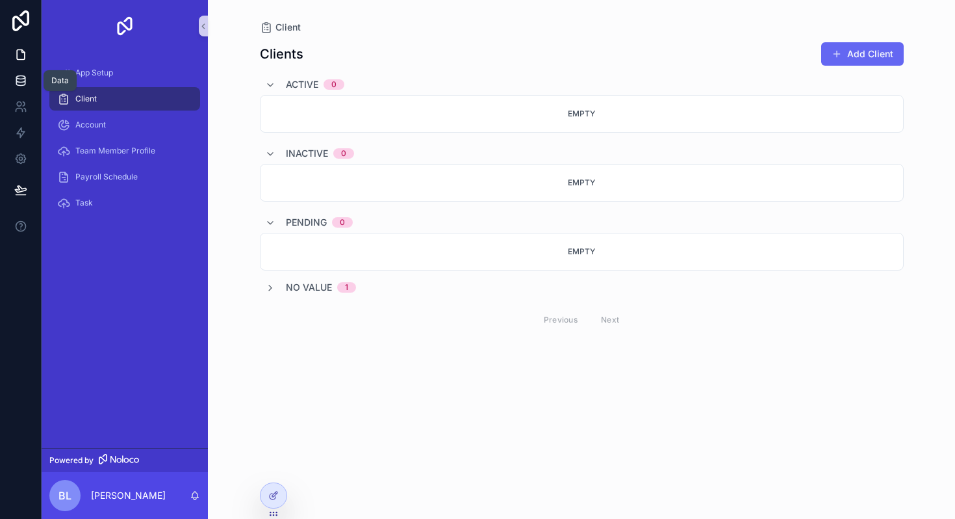
click at [22, 79] on icon at bounding box center [20, 80] width 13 height 13
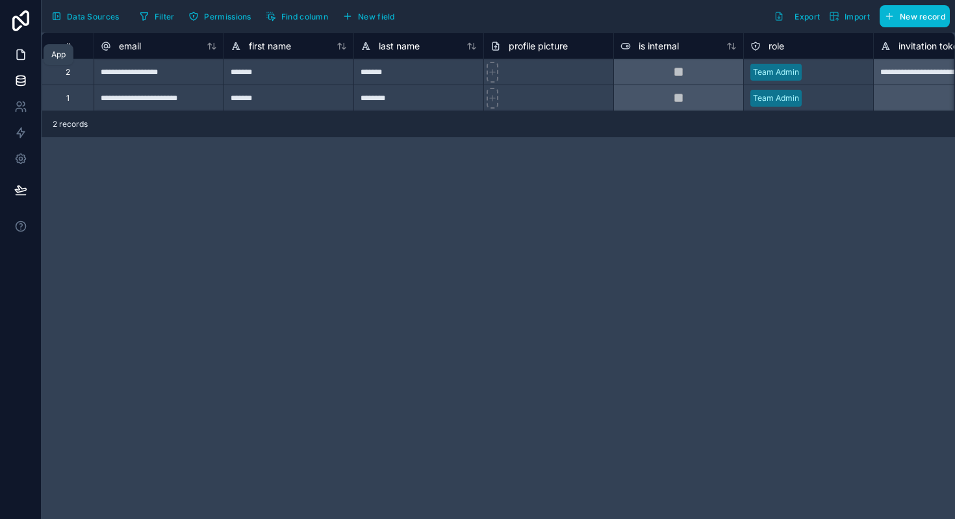
click at [21, 56] on icon at bounding box center [20, 54] width 13 height 13
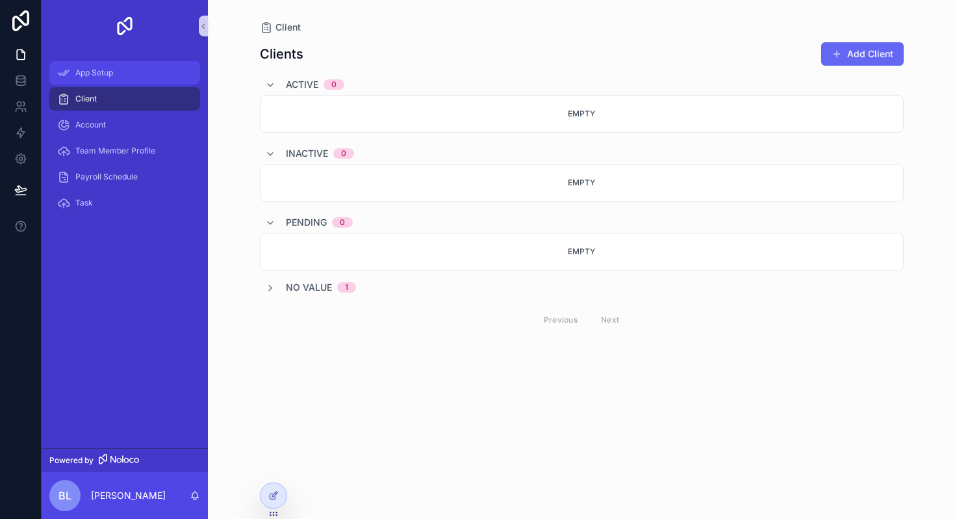
click at [84, 73] on span "App Setup" at bounding box center [94, 73] width 38 height 10
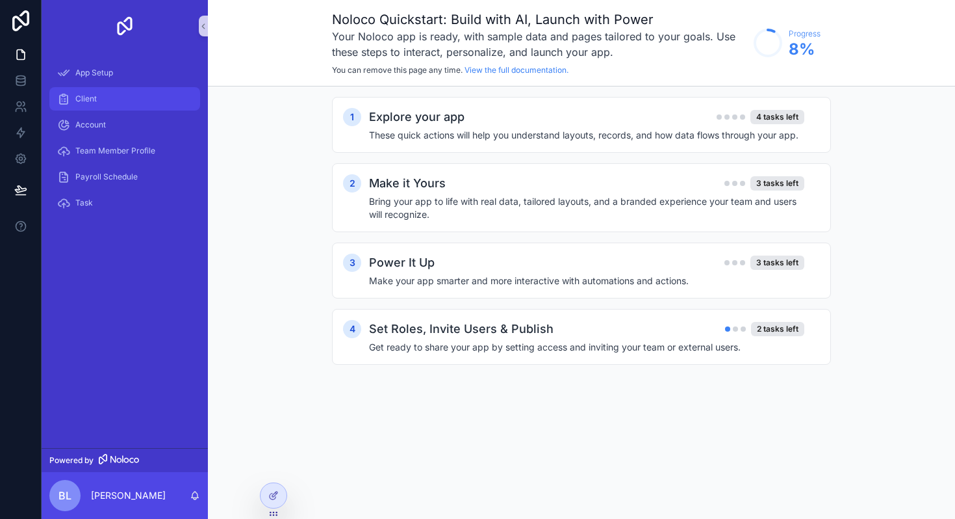
click at [96, 101] on span "Client" at bounding box center [85, 99] width 21 height 10
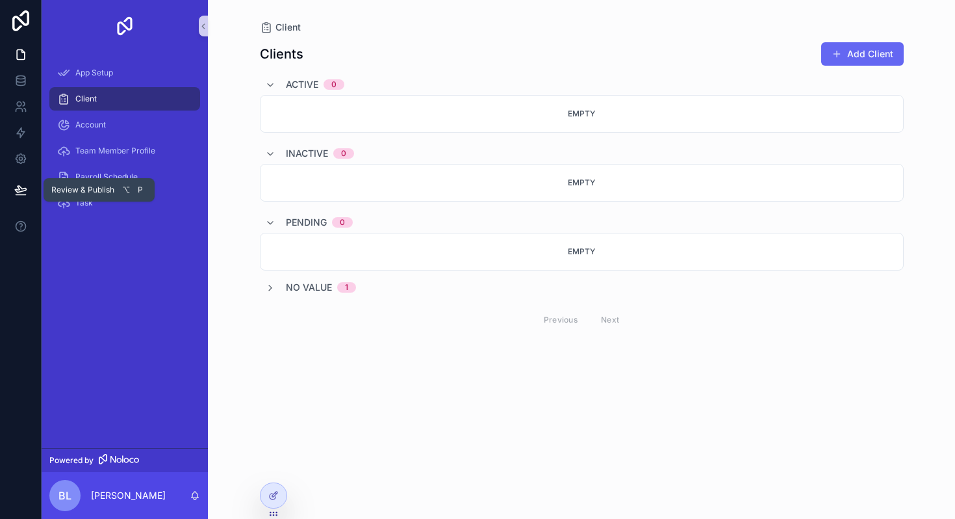
click at [21, 192] on icon at bounding box center [20, 189] width 13 height 13
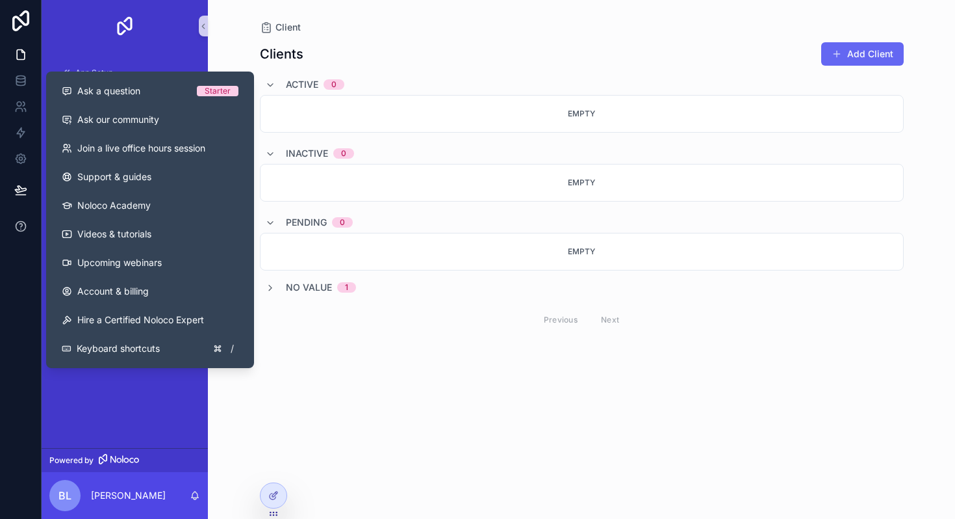
click at [18, 220] on icon at bounding box center [20, 226] width 13 height 13
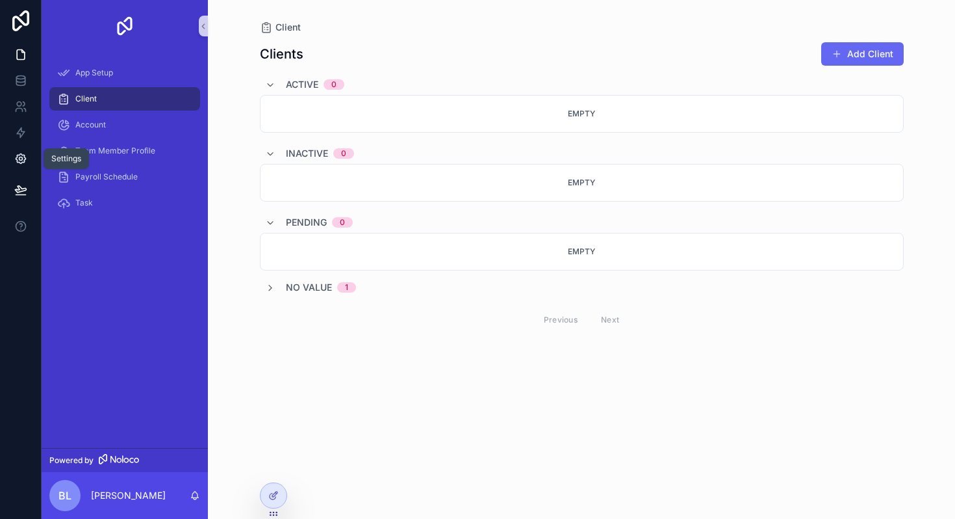
click at [21, 151] on link at bounding box center [20, 159] width 41 height 26
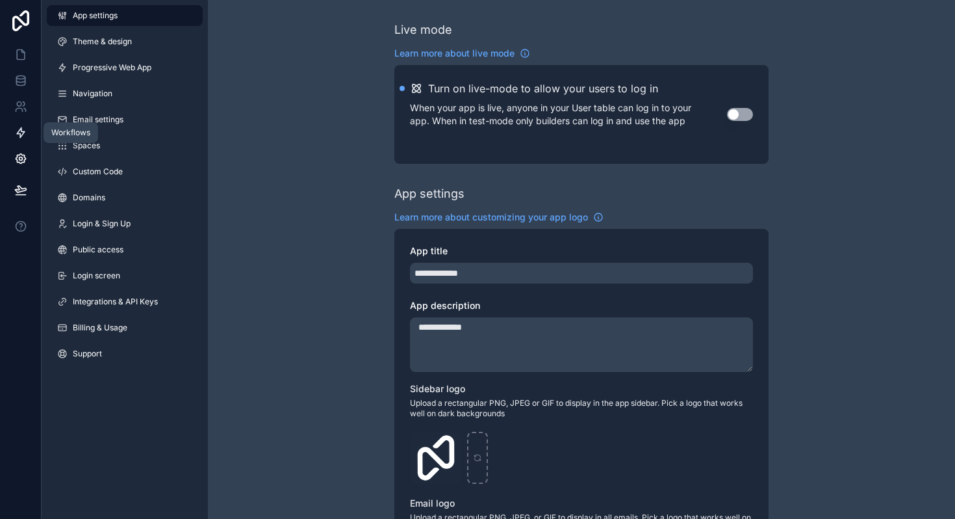
click at [18, 122] on link at bounding box center [20, 133] width 41 height 26
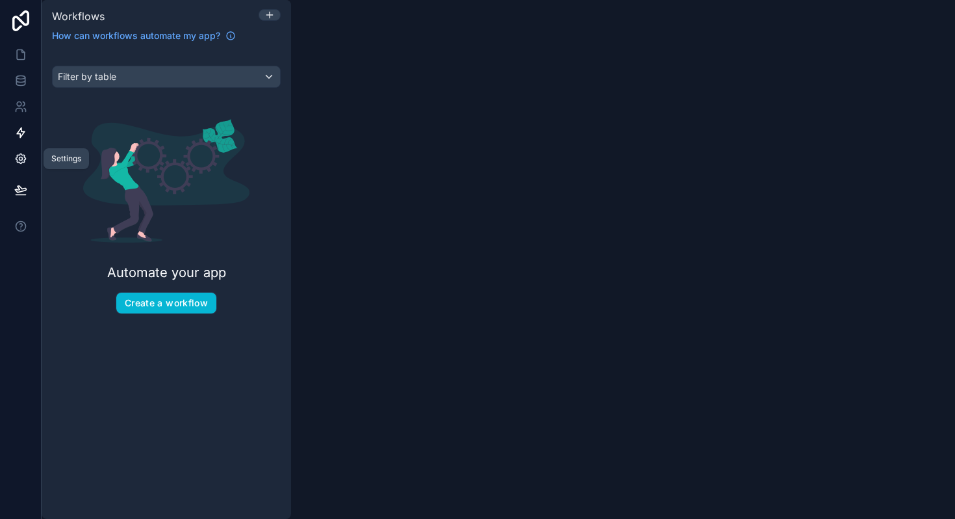
click at [14, 155] on icon at bounding box center [20, 158] width 13 height 13
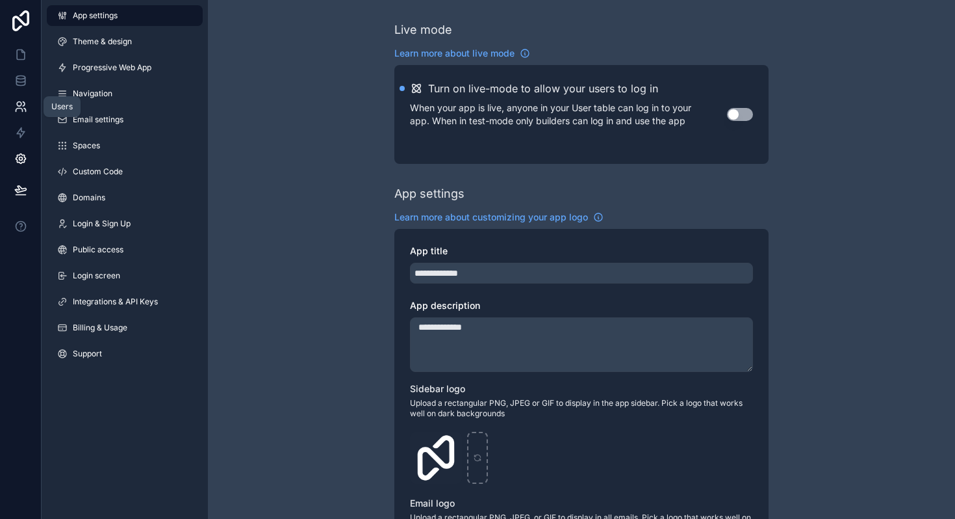
click at [21, 107] on icon at bounding box center [20, 106] width 13 height 13
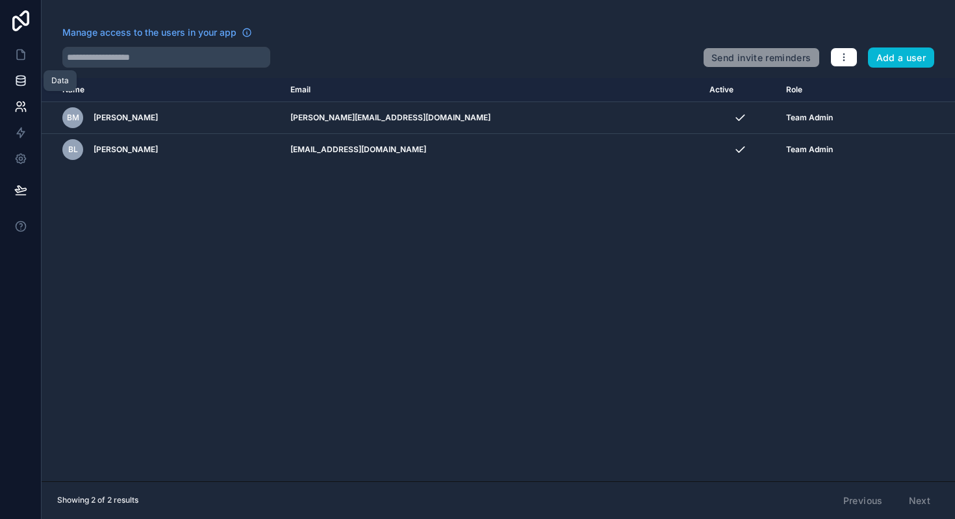
click at [18, 79] on icon at bounding box center [20, 77] width 8 height 3
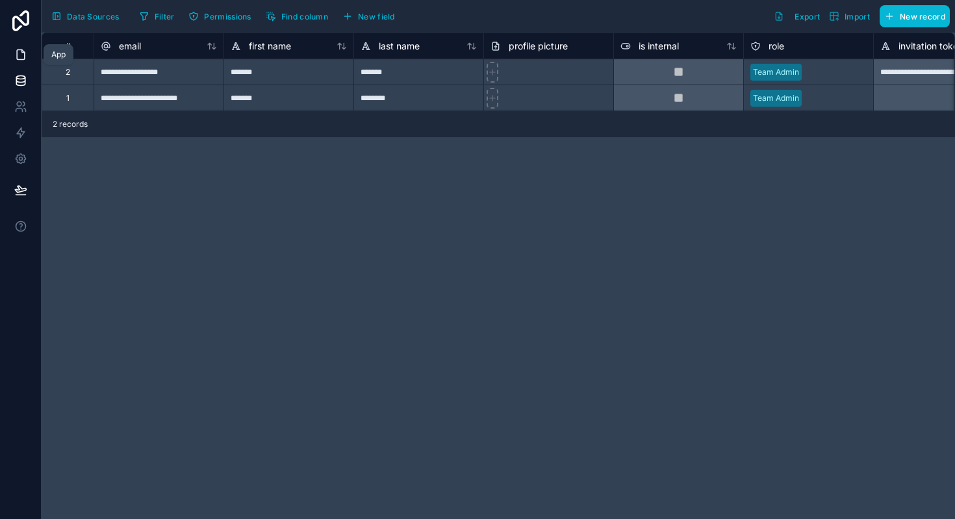
click at [21, 53] on icon at bounding box center [20, 54] width 13 height 13
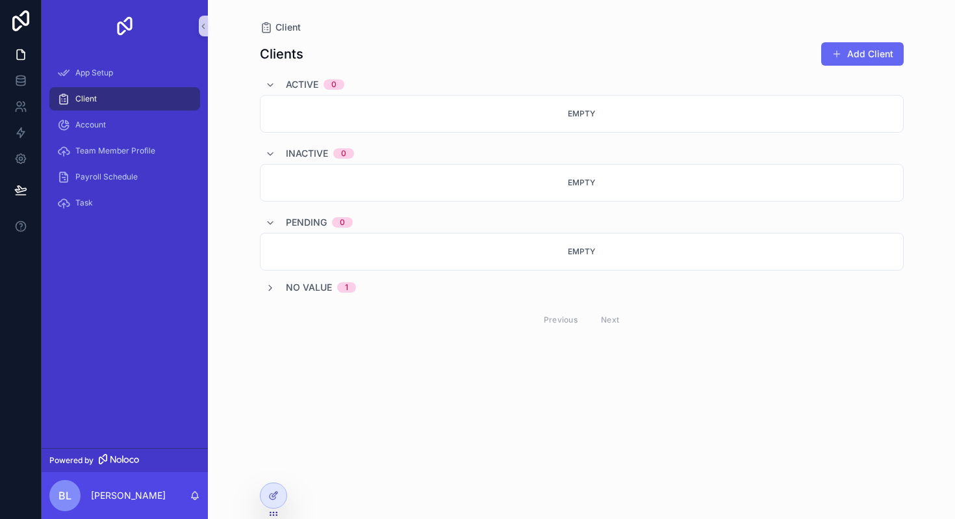
click at [99, 105] on div "Client" at bounding box center [124, 98] width 135 height 21
click at [270, 493] on icon at bounding box center [273, 495] width 10 height 10
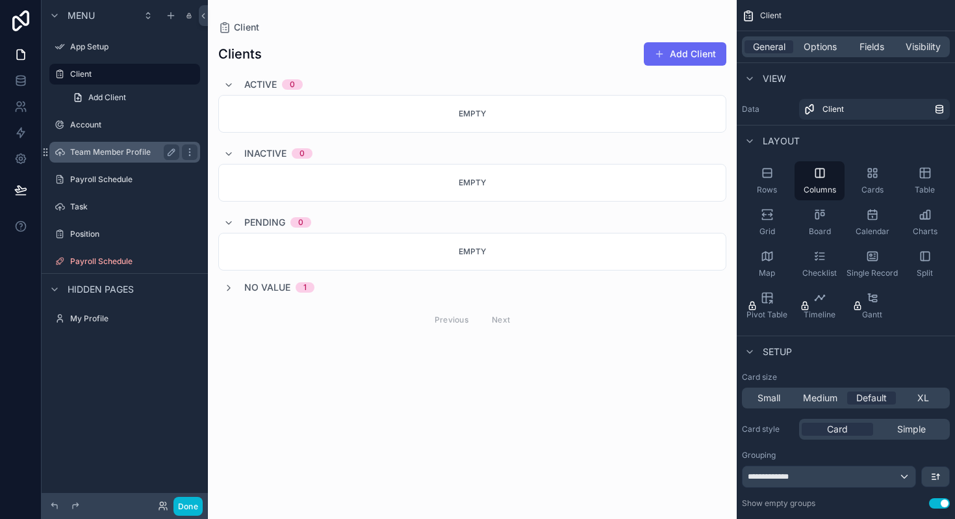
click at [120, 149] on label "Team Member Profile" at bounding box center [122, 152] width 104 height 10
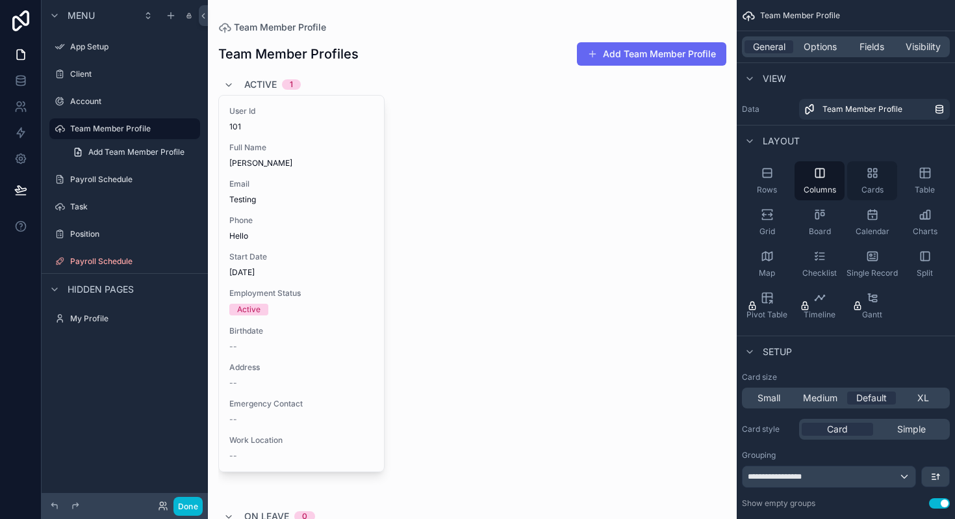
click at [877, 170] on icon "scrollable content" at bounding box center [872, 172] width 13 height 13
click at [825, 214] on icon "scrollable content" at bounding box center [819, 214] width 13 height 13
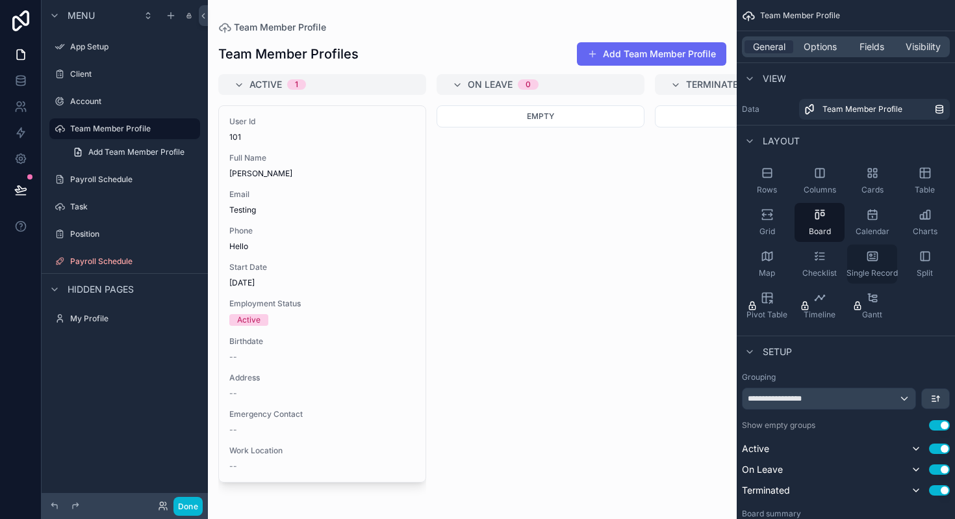
click at [877, 251] on icon "scrollable content" at bounding box center [872, 256] width 13 height 13
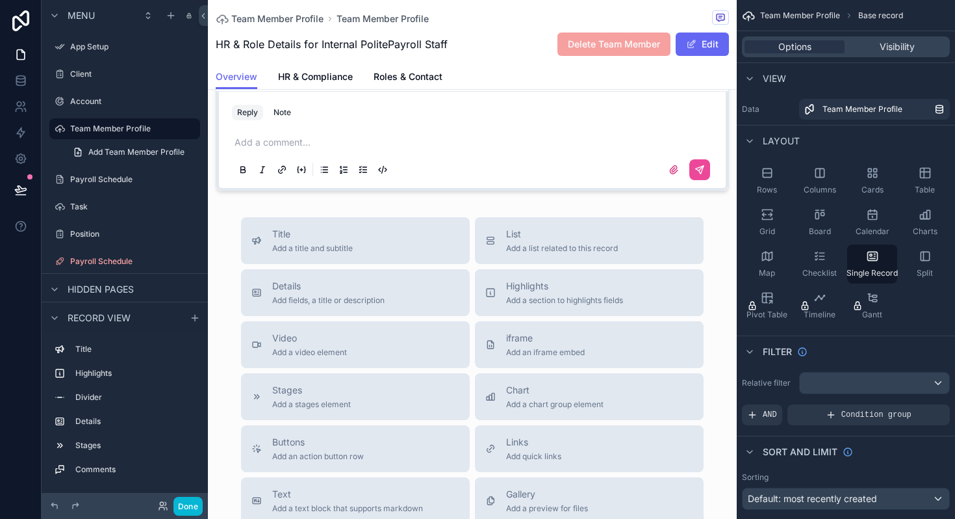
scroll to position [606, 0]
click at [923, 258] on icon "scrollable content" at bounding box center [923, 255] width 0 height 8
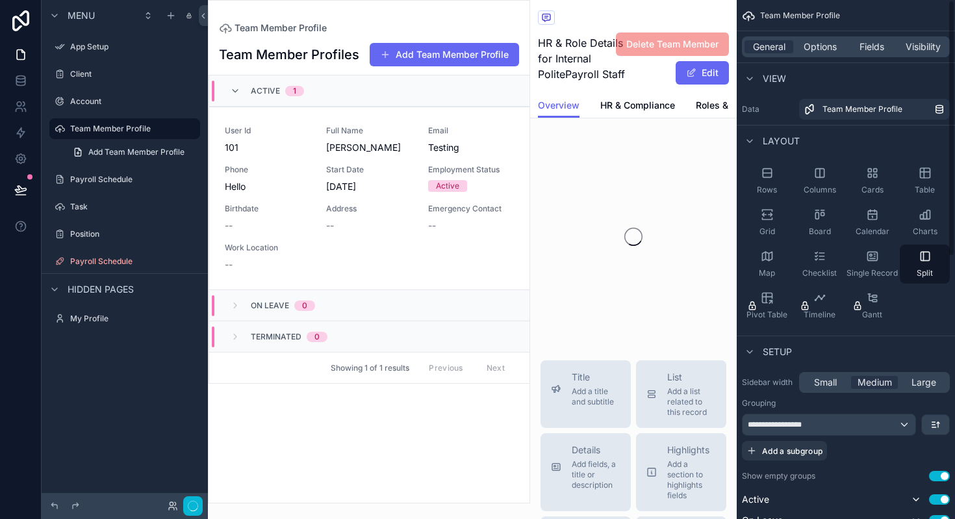
scroll to position [0, 0]
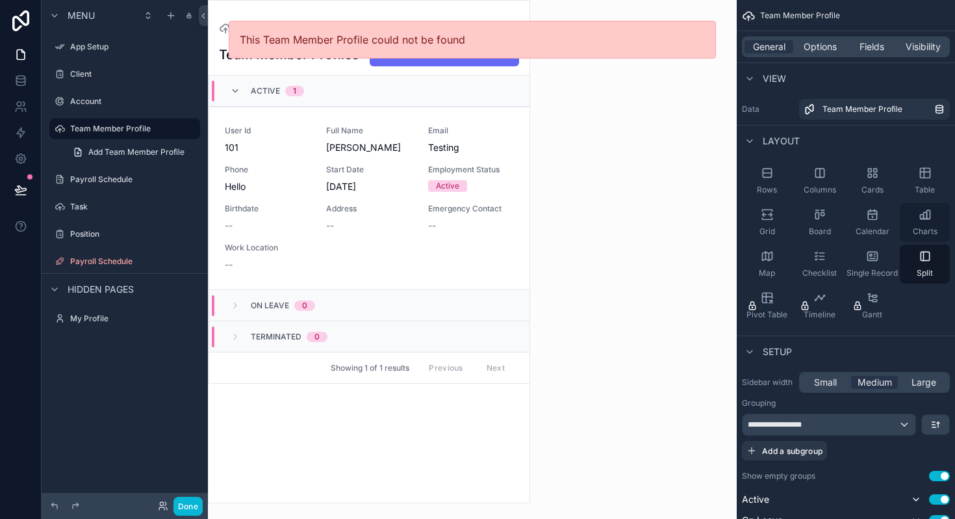
click at [929, 220] on icon "scrollable content" at bounding box center [925, 214] width 13 height 13
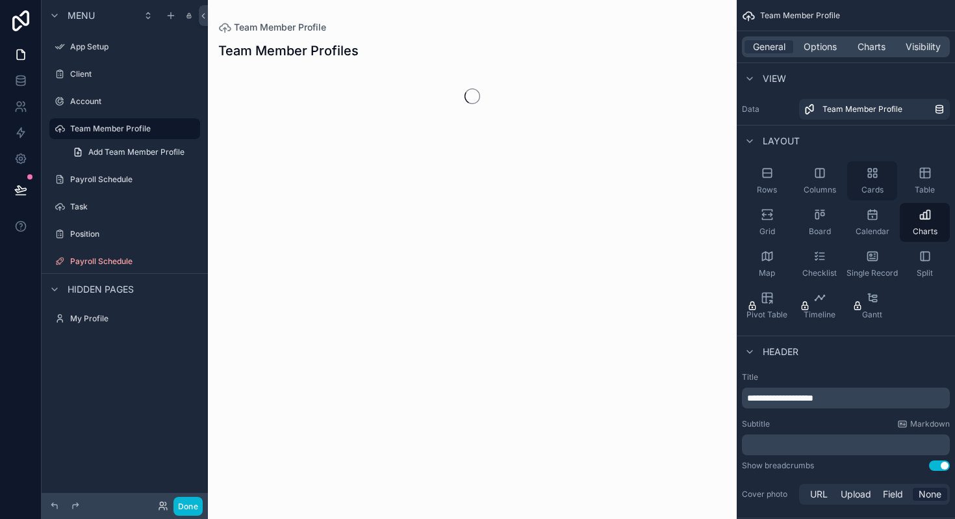
click at [867, 173] on icon "scrollable content" at bounding box center [872, 172] width 13 height 13
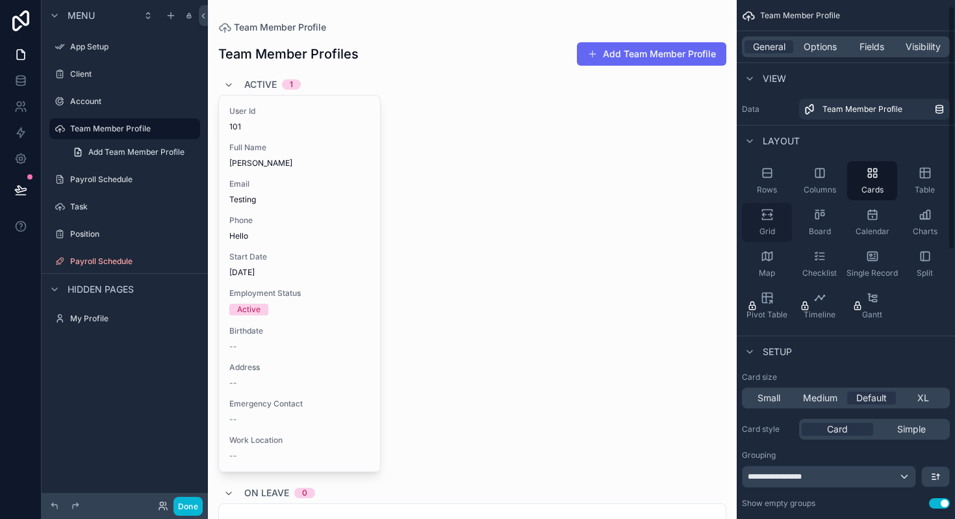
scroll to position [23, 0]
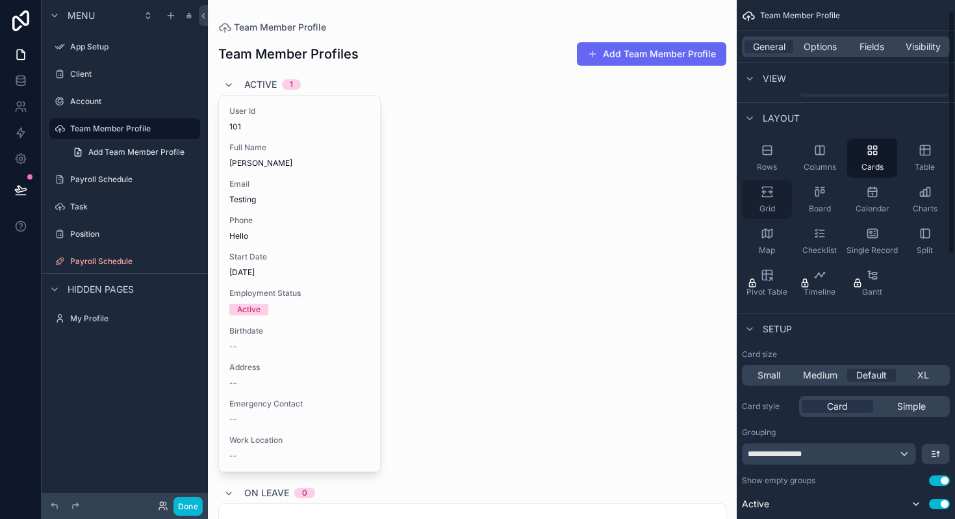
click at [764, 192] on icon "scrollable content" at bounding box center [764, 191] width 4 height 3
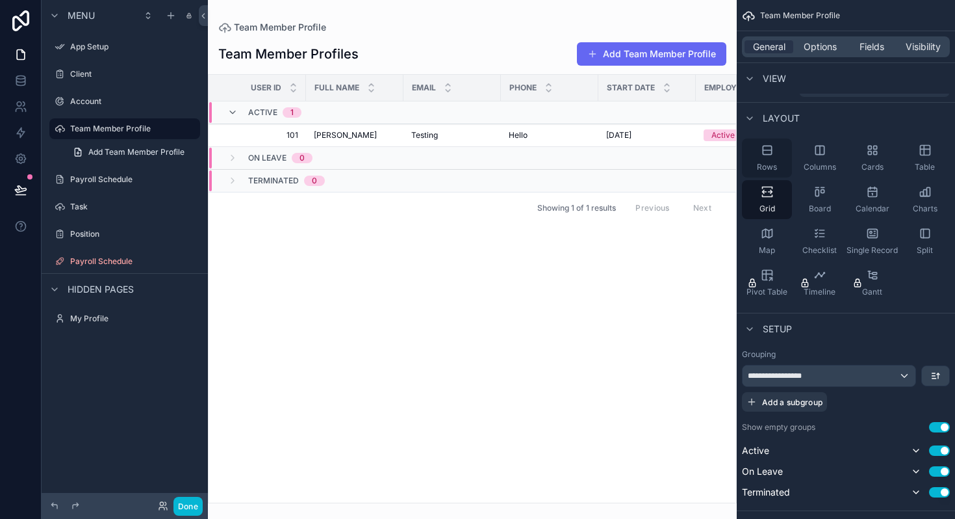
click at [763, 147] on icon "scrollable content" at bounding box center [767, 150] width 13 height 13
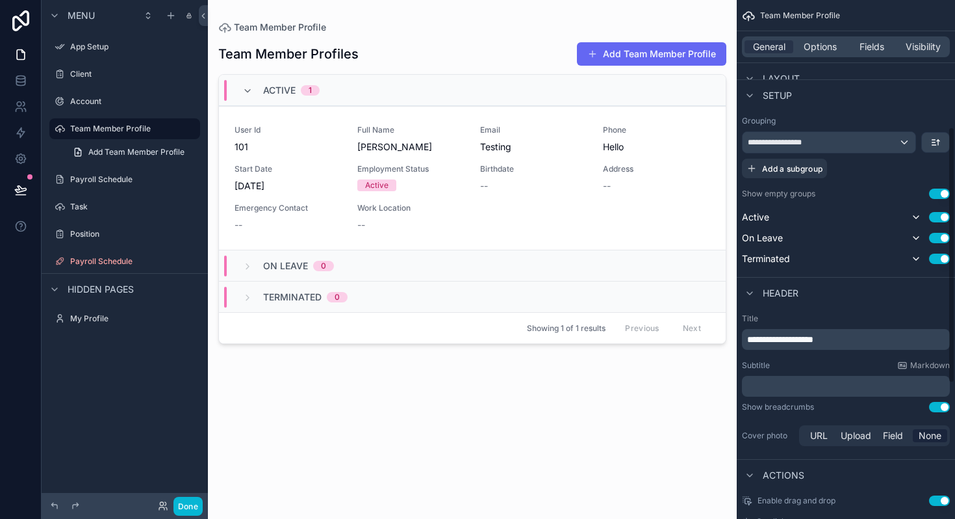
scroll to position [257, 0]
click at [188, 506] on button "Done" at bounding box center [187, 505] width 29 height 19
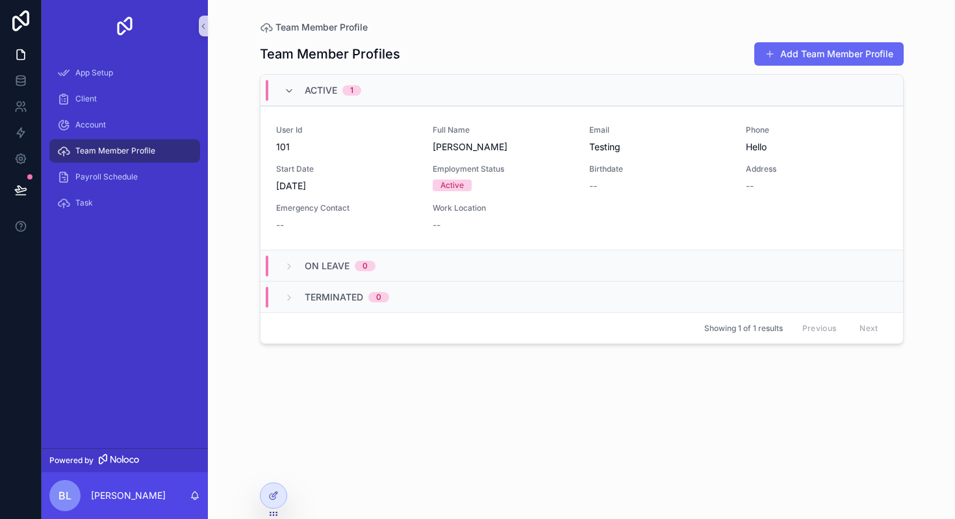
click at [123, 144] on div "Team Member Profile" at bounding box center [124, 150] width 135 height 21
click at [290, 90] on icon "scrollable content" at bounding box center [289, 91] width 10 height 10
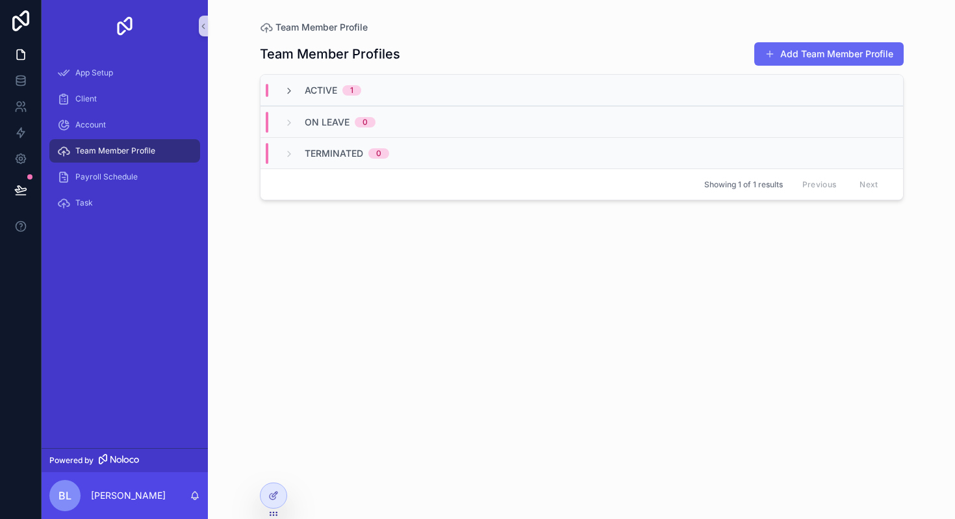
click at [290, 90] on icon "scrollable content" at bounding box center [289, 91] width 10 height 10
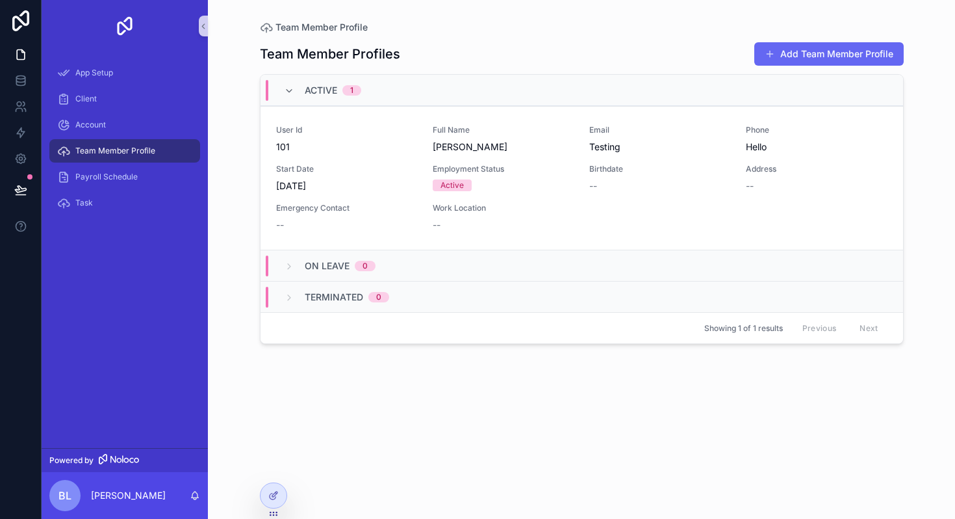
click at [125, 149] on span "Team Member Profile" at bounding box center [115, 151] width 80 height 10
click at [274, 495] on icon at bounding box center [274, 493] width 5 height 5
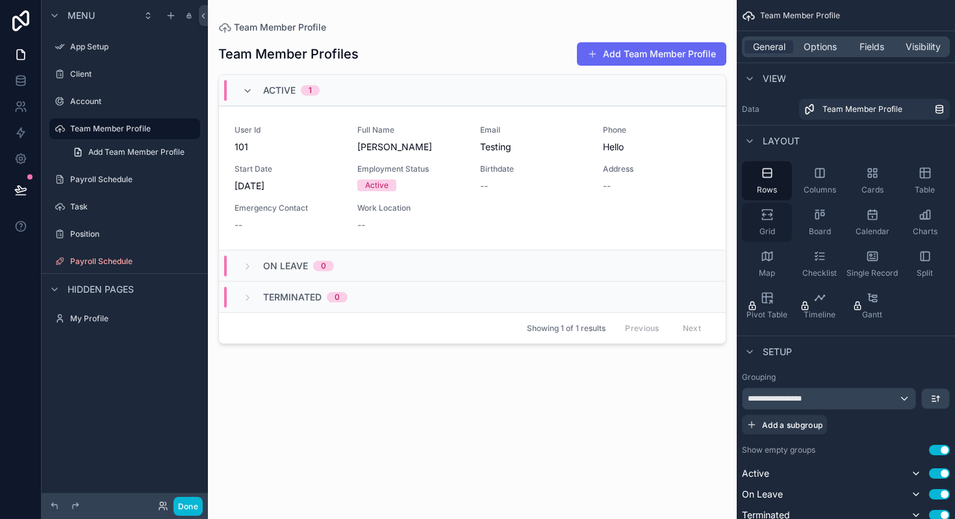
click at [761, 216] on icon "scrollable content" at bounding box center [767, 214] width 13 height 13
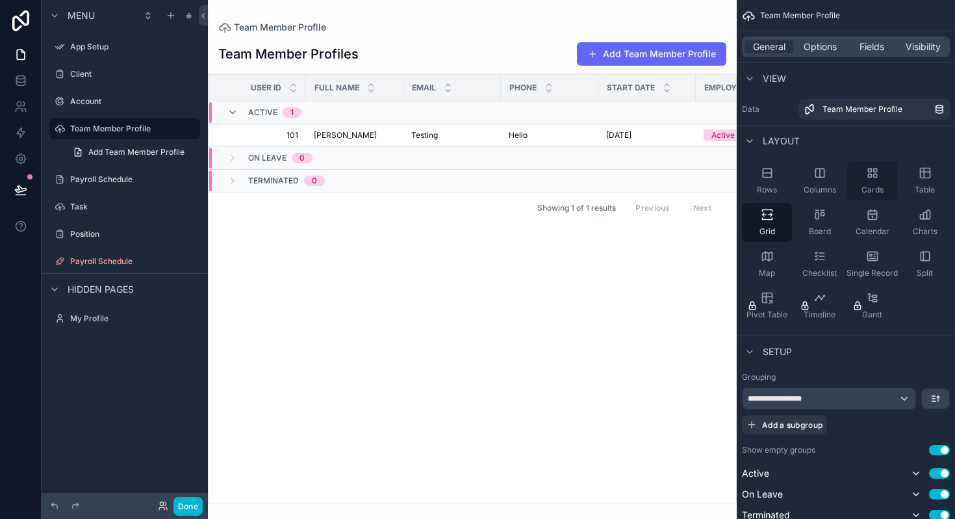
click at [873, 178] on icon "scrollable content" at bounding box center [872, 172] width 13 height 13
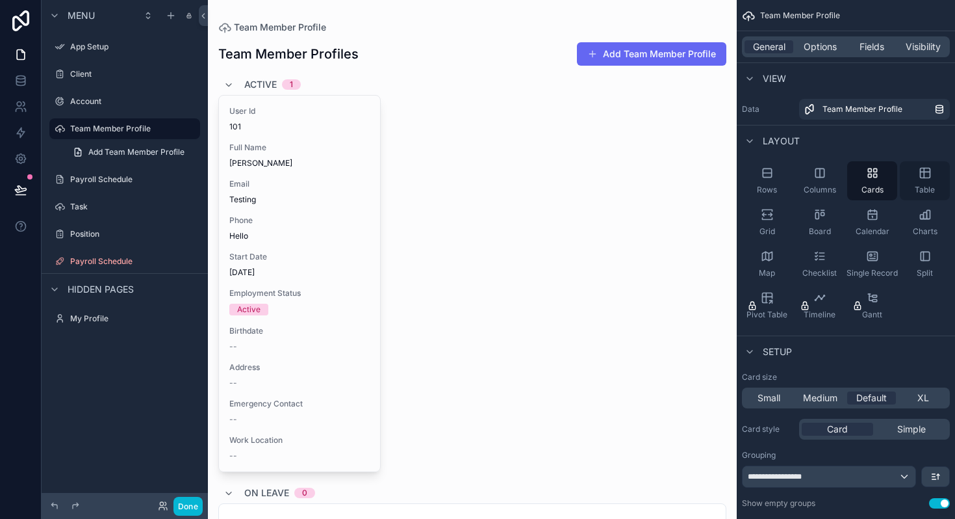
click at [937, 182] on div "Table" at bounding box center [925, 180] width 50 height 39
